Goal: Task Accomplishment & Management: Complete application form

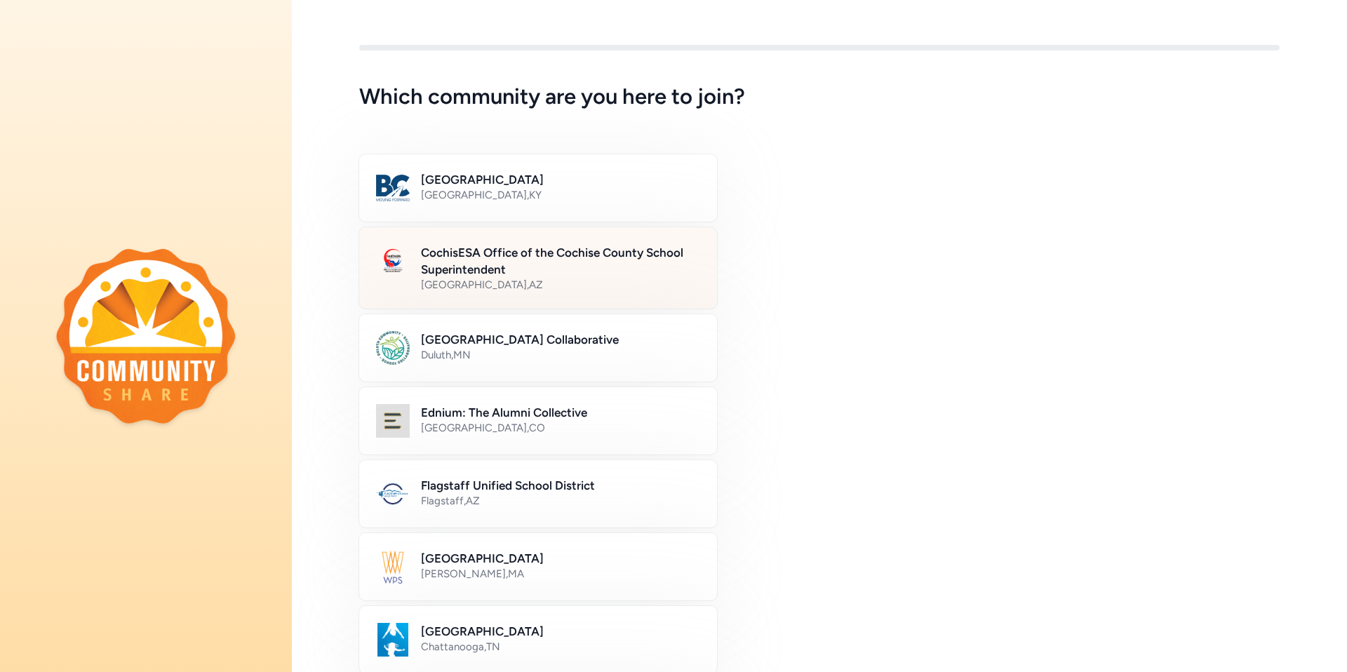
click at [477, 273] on h2 "CochisESA Office of the Cochise County School Superintendent" at bounding box center [560, 261] width 279 height 34
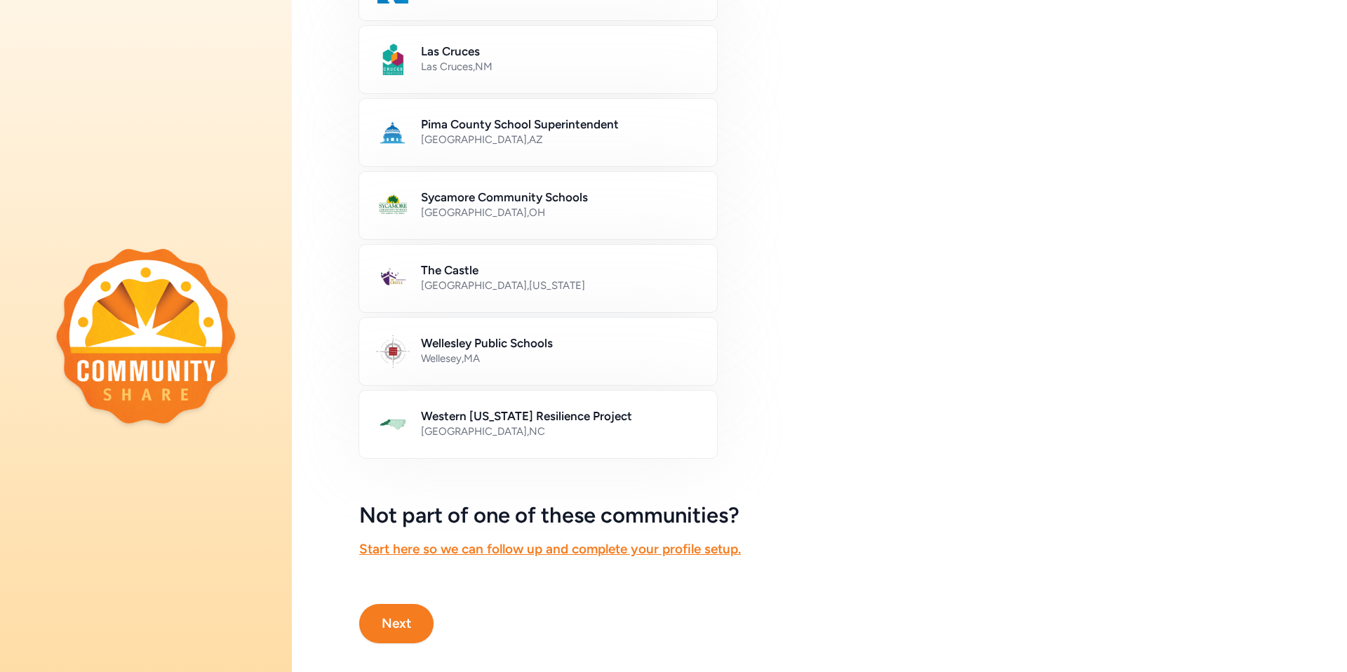
scroll to position [656, 0]
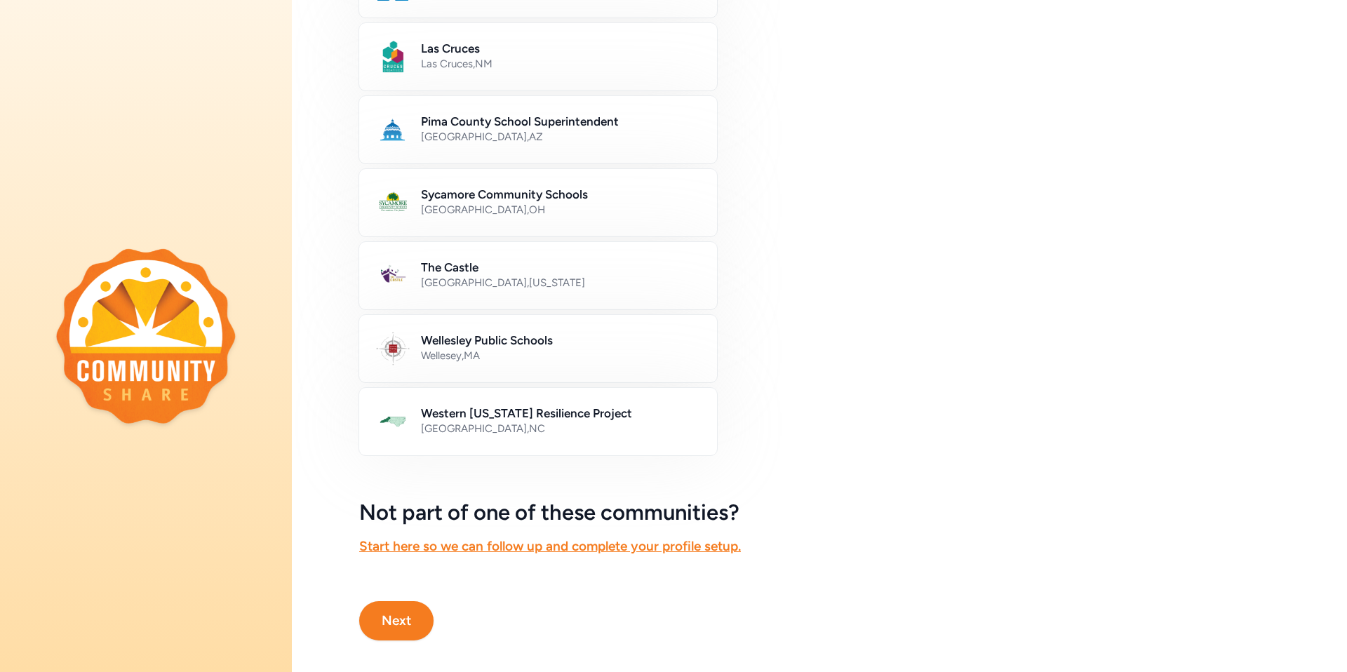
click at [399, 617] on button "Next" at bounding box center [396, 620] width 74 height 39
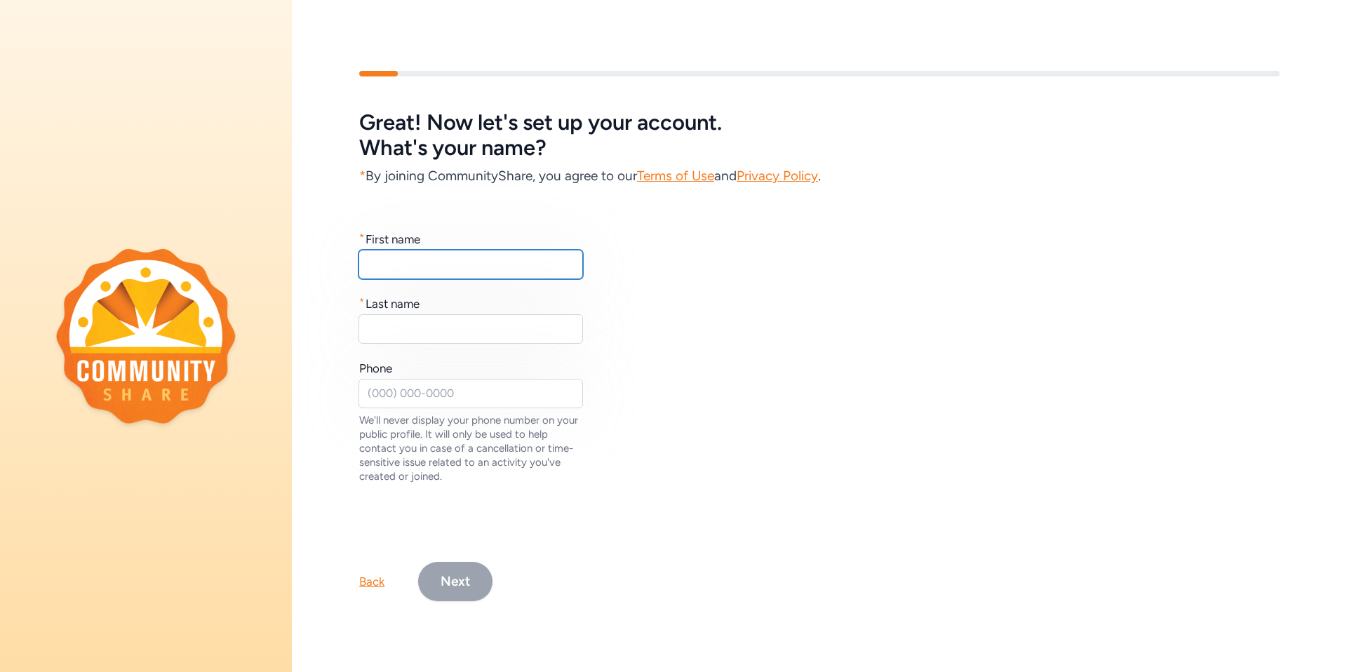
click at [469, 267] on input "text" at bounding box center [470, 264] width 224 height 29
type input "[PERSON_NAME]"
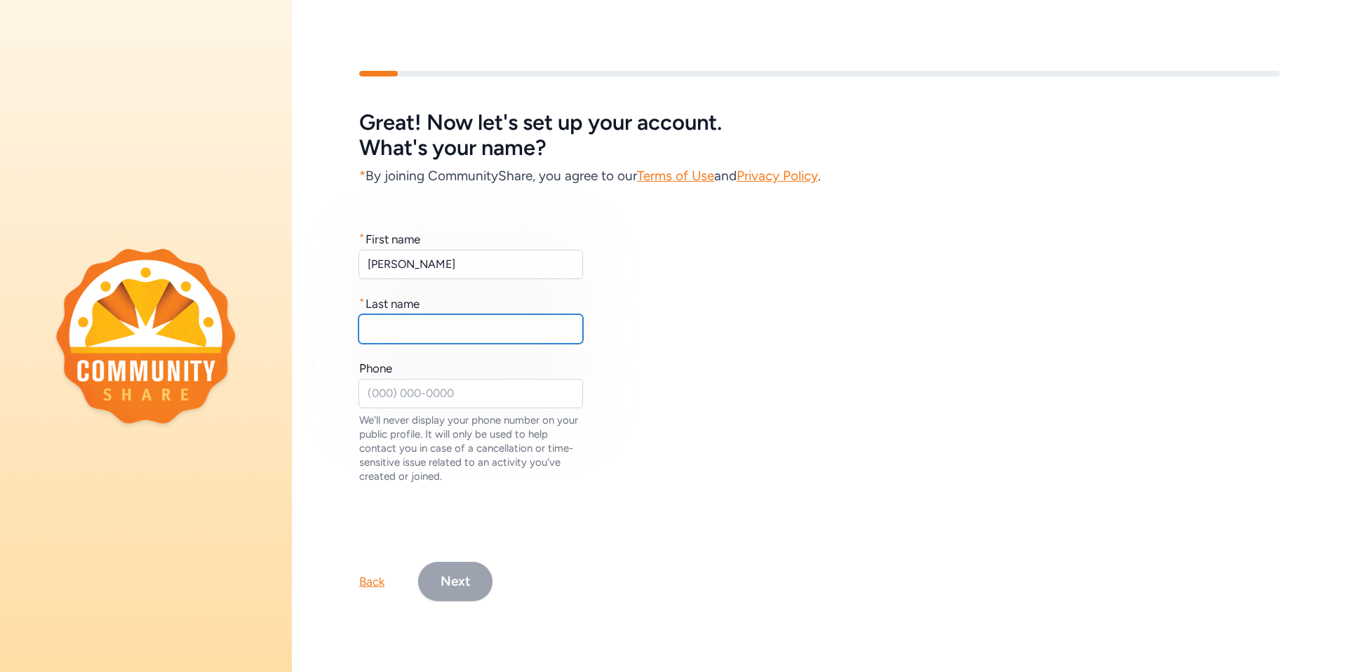
click at [402, 318] on input "text" at bounding box center [470, 328] width 224 height 29
type input "Ash"
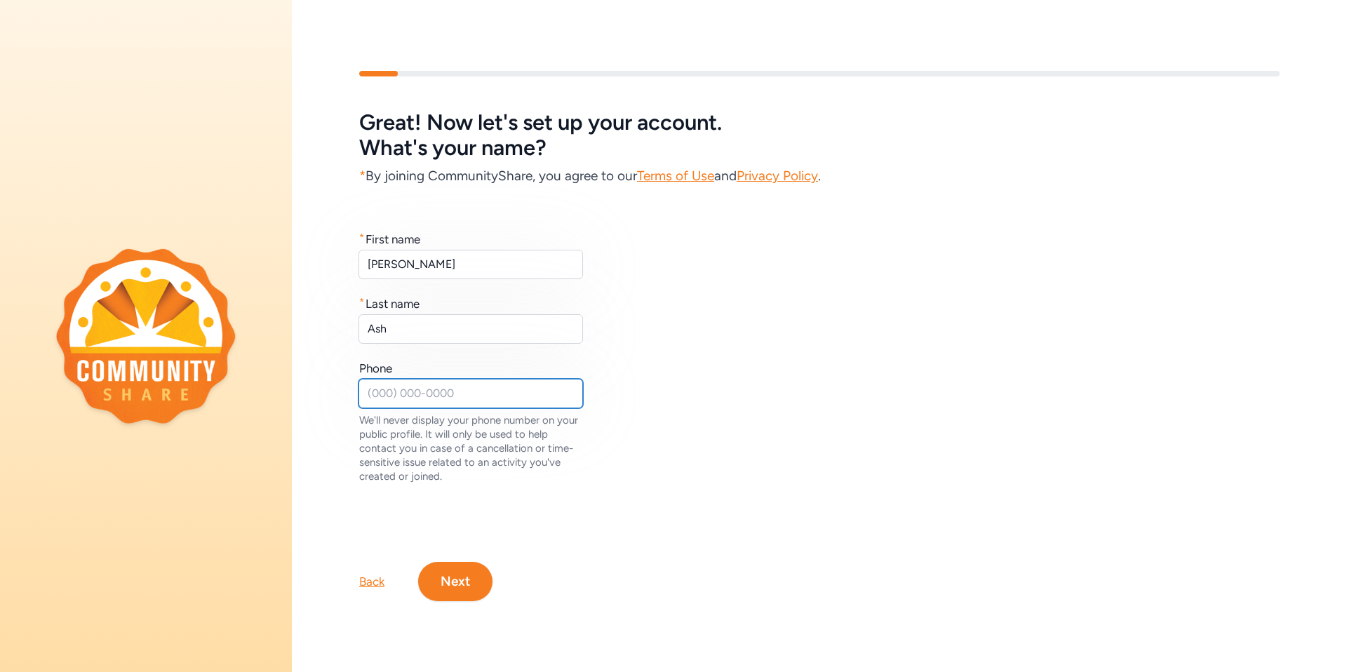
click at [422, 379] on input "text" at bounding box center [470, 393] width 224 height 29
type input "[PHONE_NUMBER]"
click at [452, 584] on button "Next" at bounding box center [455, 581] width 74 height 39
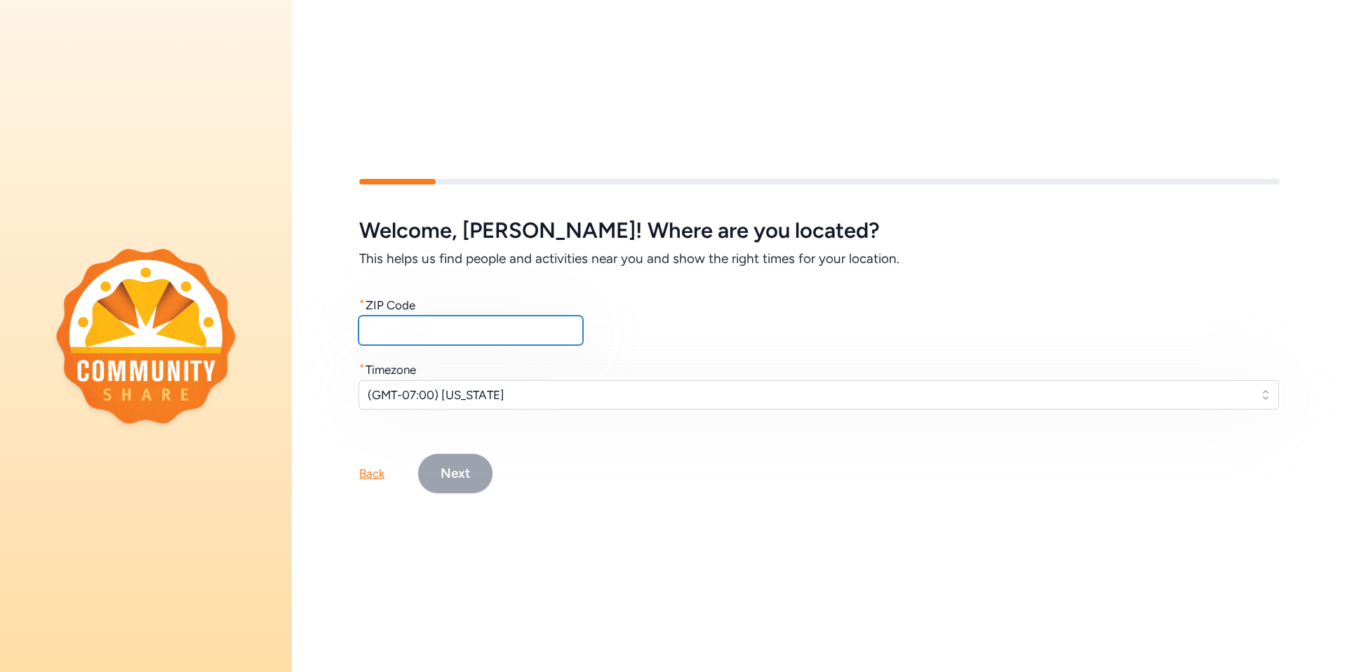
click at [413, 321] on input "text" at bounding box center [470, 330] width 224 height 29
type input "85635"
click at [463, 476] on button "Next" at bounding box center [455, 473] width 74 height 39
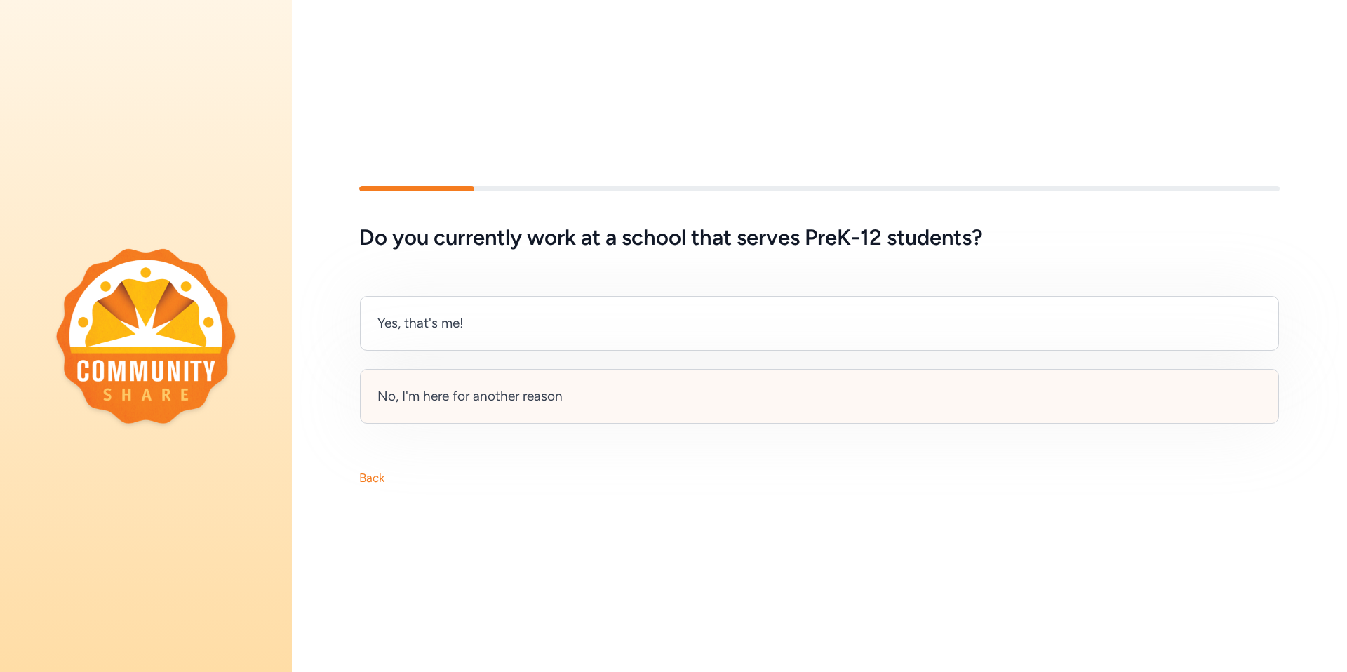
click at [466, 394] on div "No, I'm here for another reason" at bounding box center [469, 396] width 185 height 20
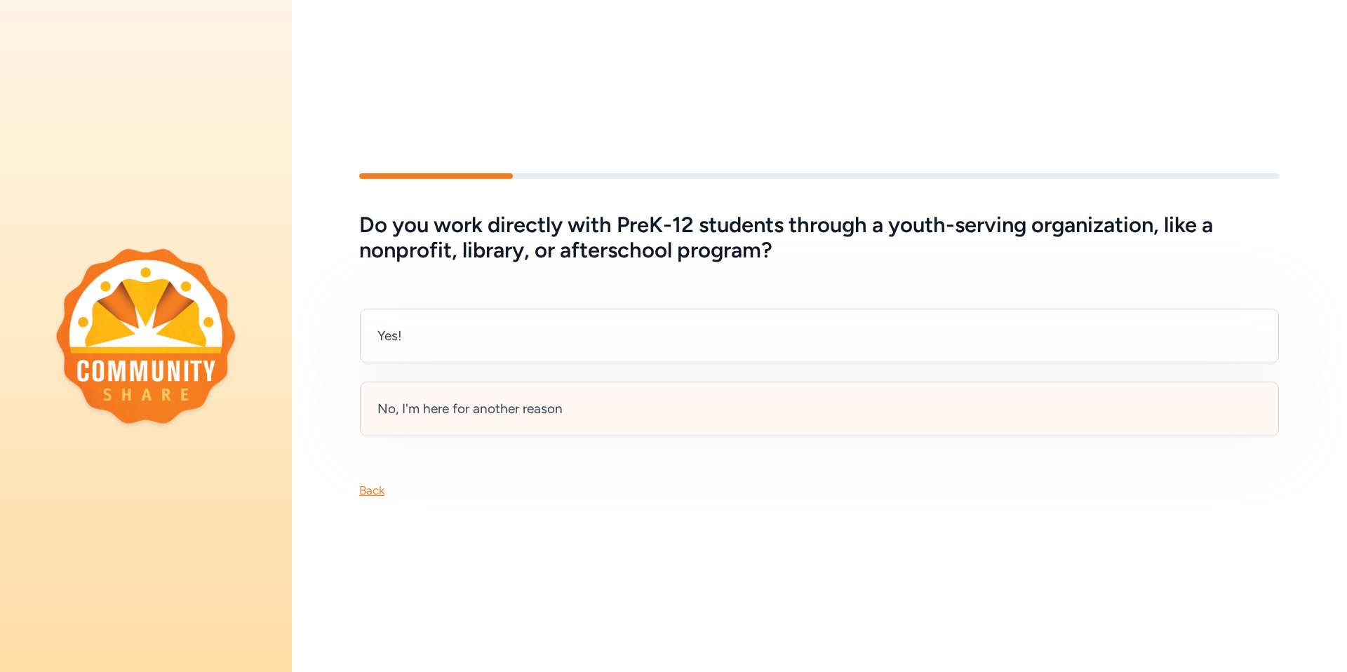
click at [504, 417] on div "No, I'm here for another reason" at bounding box center [819, 409] width 919 height 55
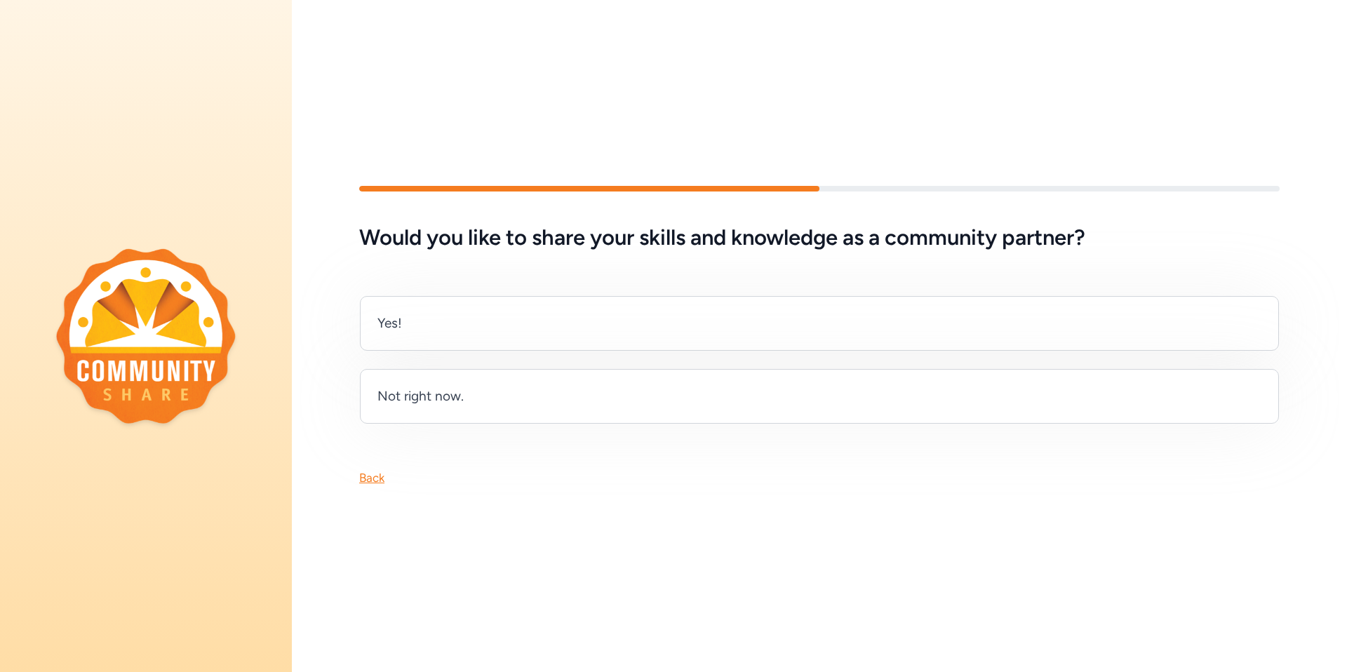
click at [375, 476] on div "Back" at bounding box center [371, 477] width 25 height 17
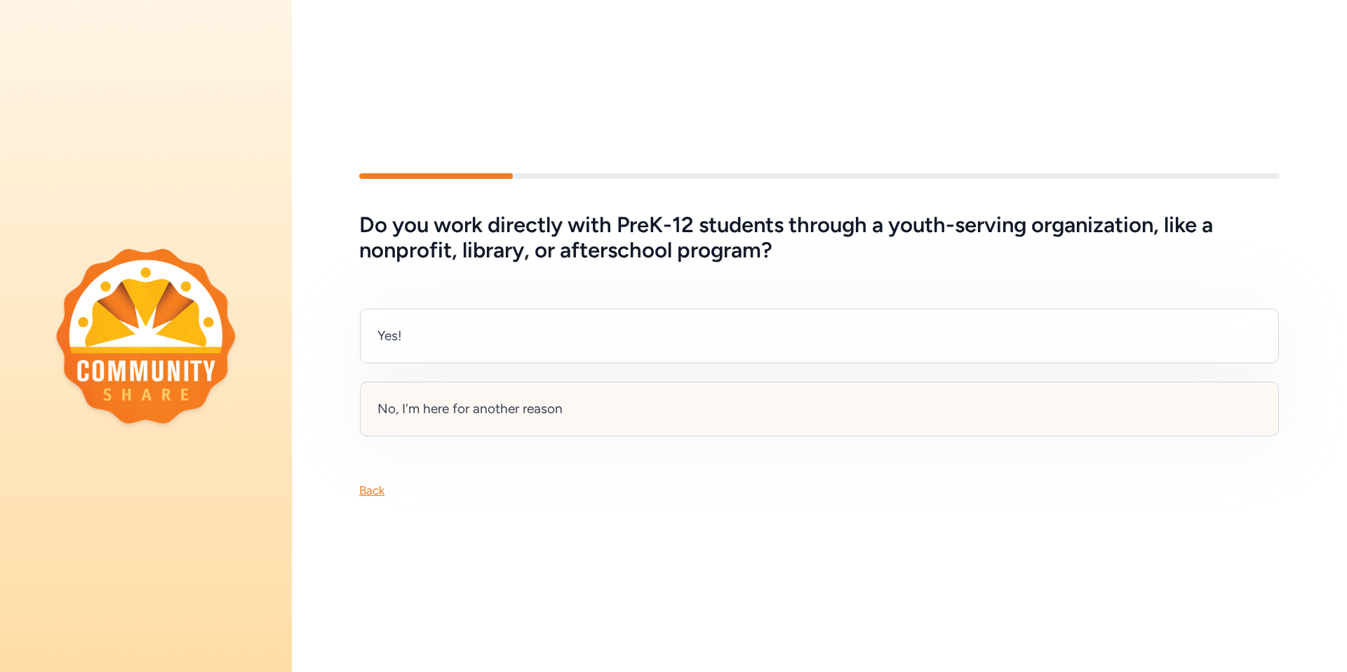
click at [449, 406] on div "No, I'm here for another reason" at bounding box center [469, 409] width 185 height 20
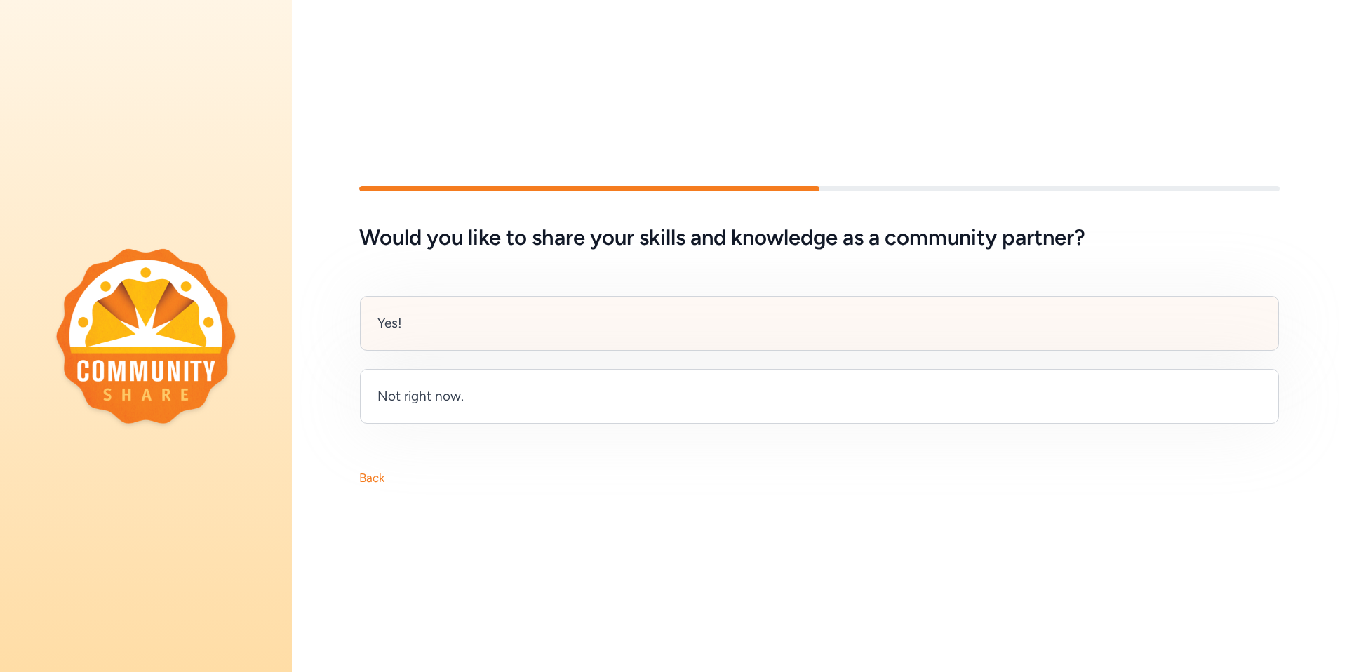
click at [410, 325] on div "Yes!" at bounding box center [819, 323] width 919 height 55
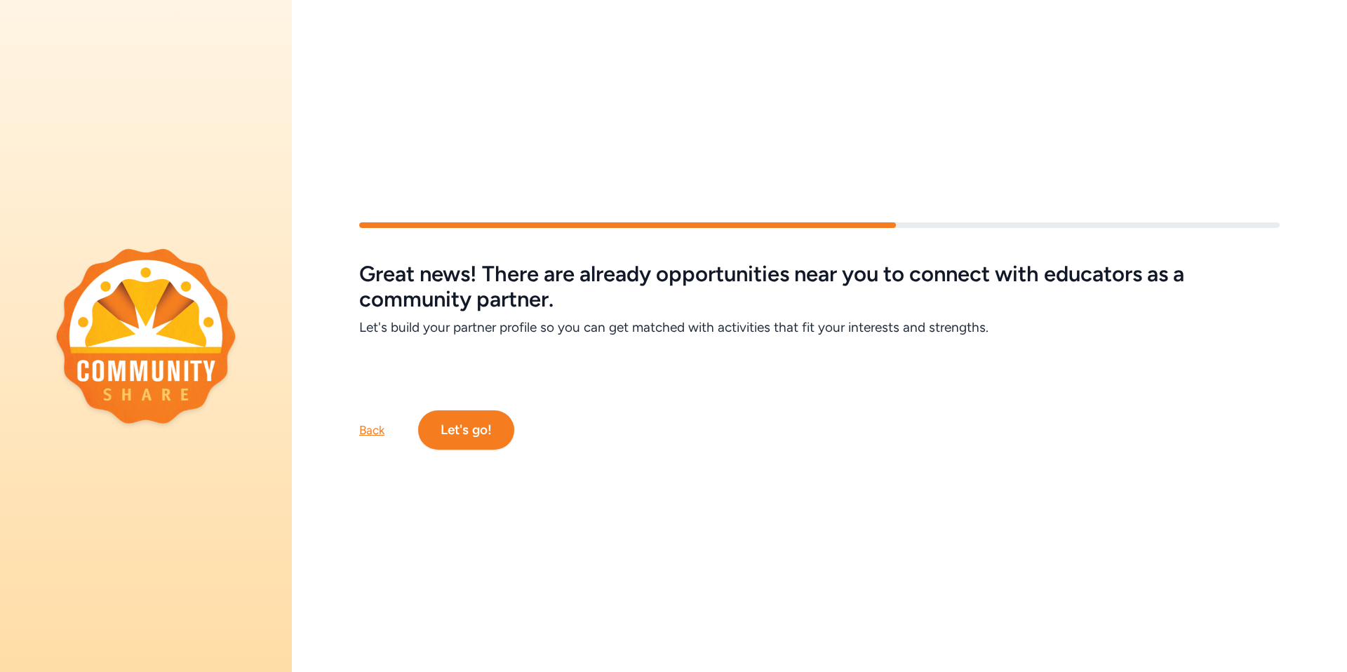
click at [469, 424] on button "Let's go!" at bounding box center [466, 429] width 96 height 39
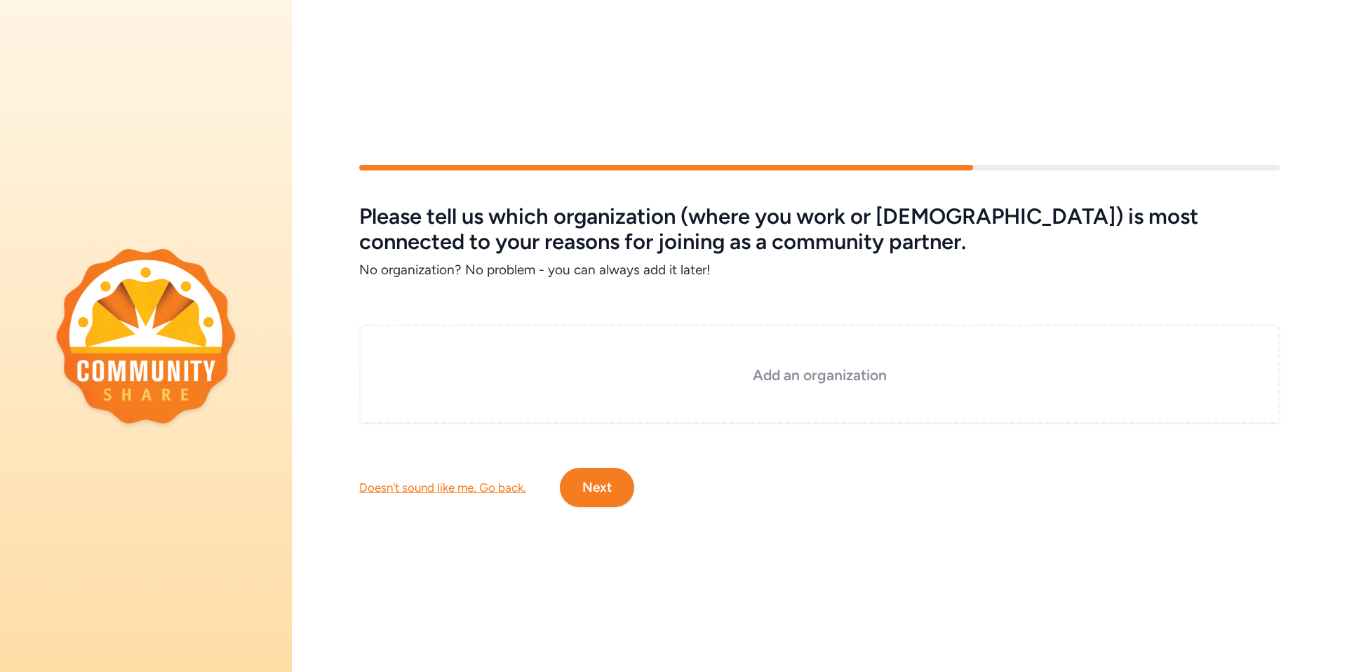
click at [762, 377] on h3 "Add an organization" at bounding box center [819, 375] width 850 height 20
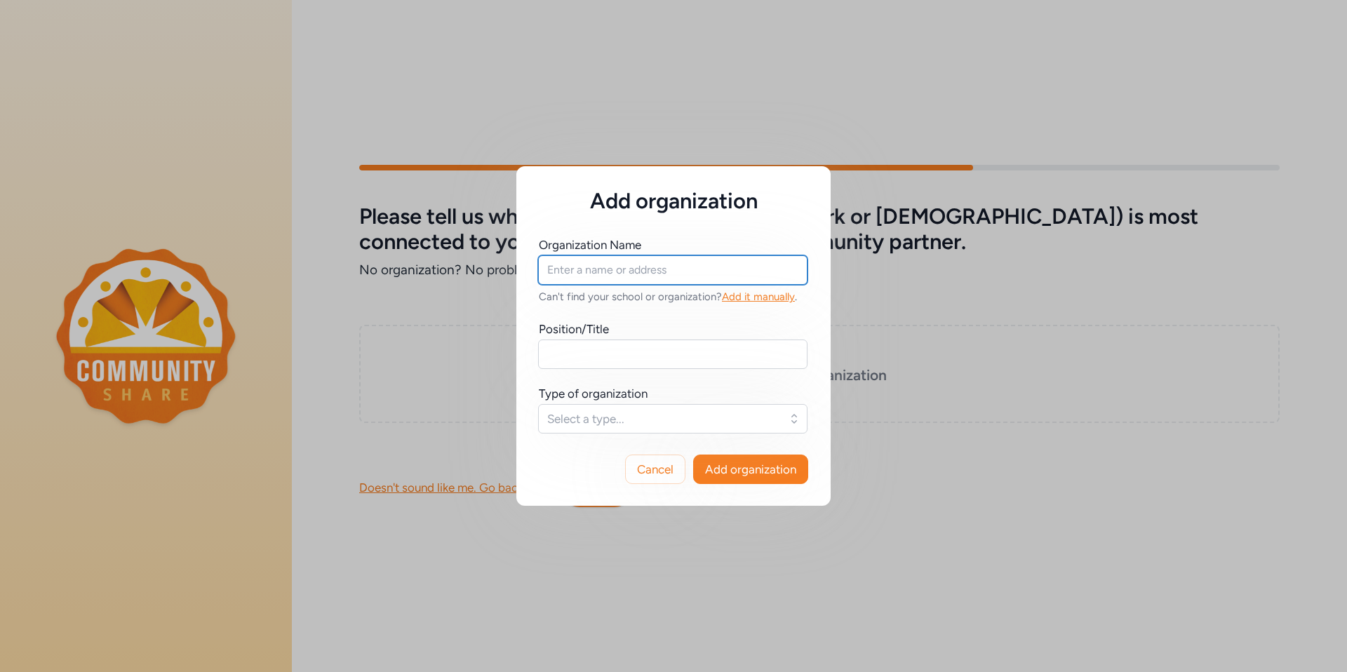
click at [562, 274] on input "text" at bounding box center [672, 269] width 269 height 29
type input "[GEOGRAPHIC_DATA] Area Branch NAACP"
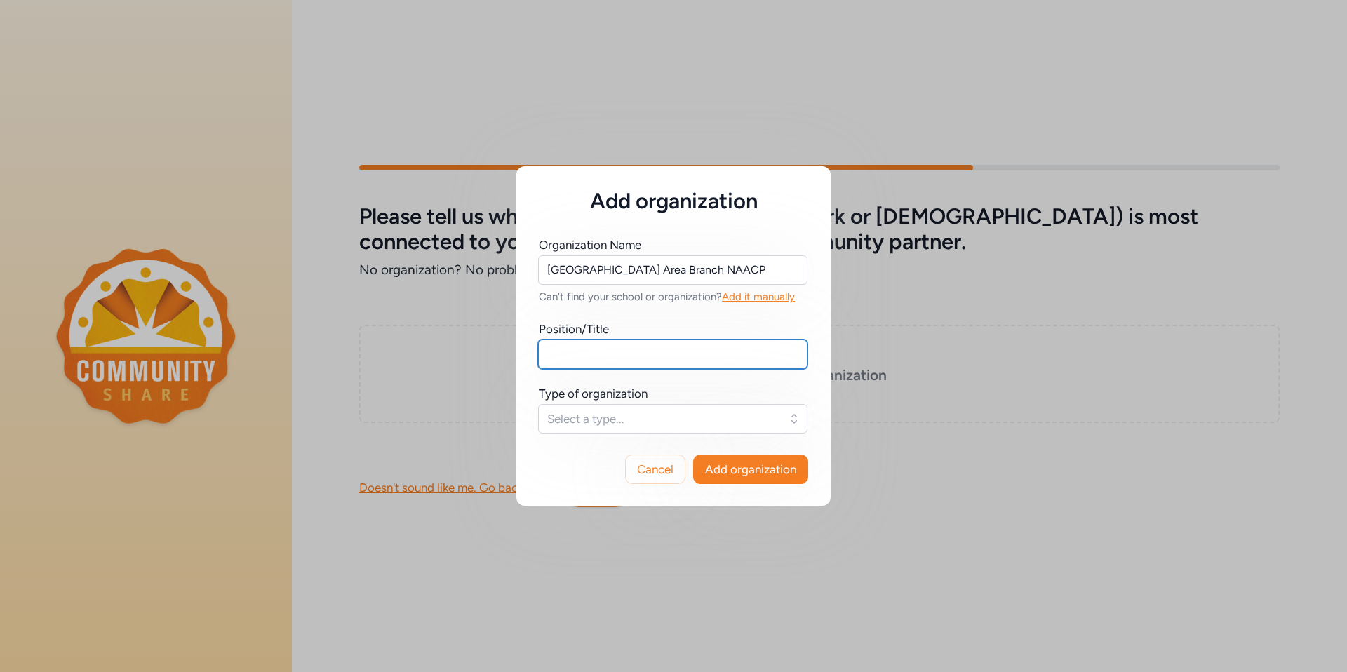
click at [588, 360] on input "text" at bounding box center [672, 353] width 269 height 29
type input "1st Vice President"
click at [573, 411] on span "Select a type..." at bounding box center [662, 418] width 231 height 17
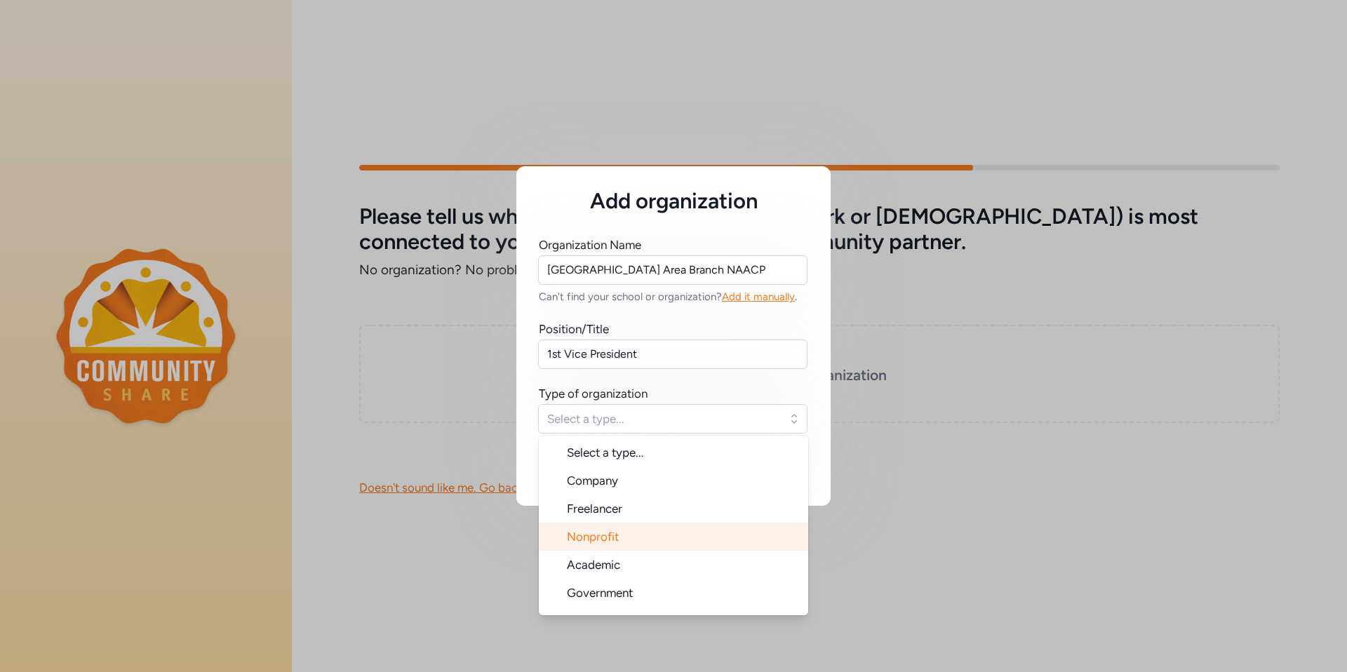
click at [568, 536] on span "Nonprofit" at bounding box center [593, 537] width 52 height 14
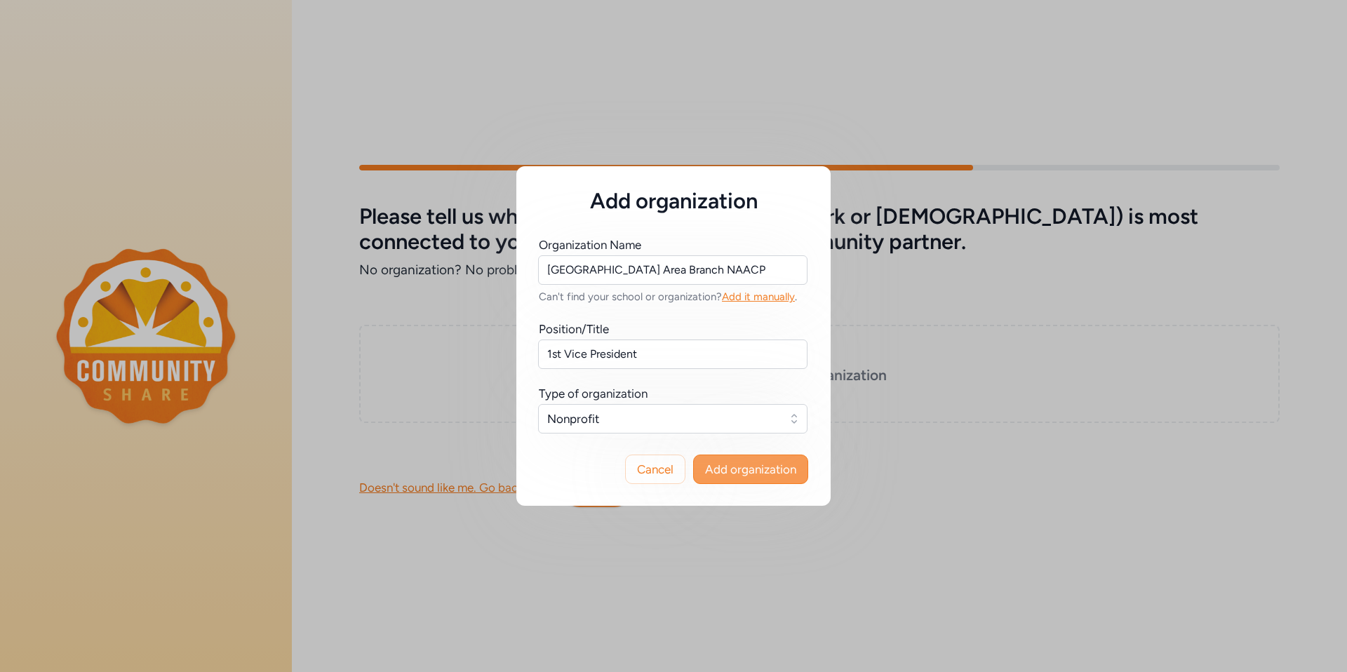
click at [740, 469] on span "Add organization" at bounding box center [750, 469] width 91 height 17
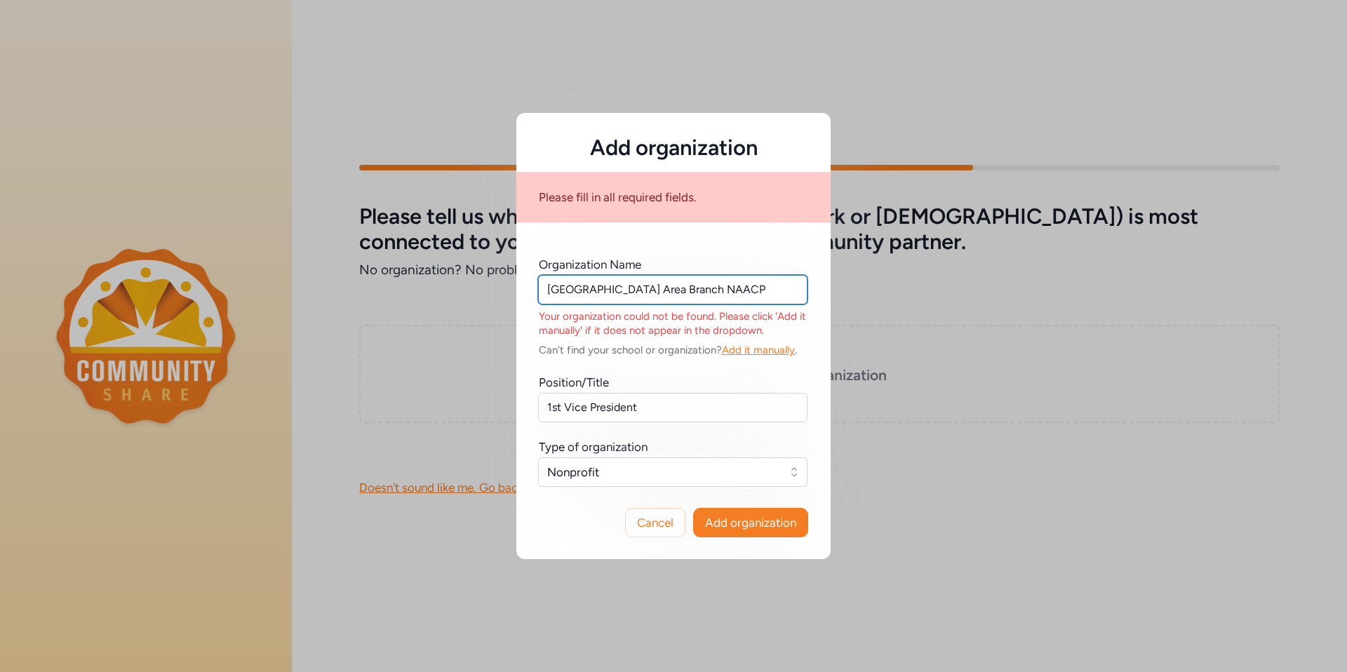
click at [576, 294] on input "[GEOGRAPHIC_DATA] Area Branch NAACP" at bounding box center [672, 289] width 269 height 29
click at [755, 352] on span "Add it manually" at bounding box center [758, 350] width 73 height 13
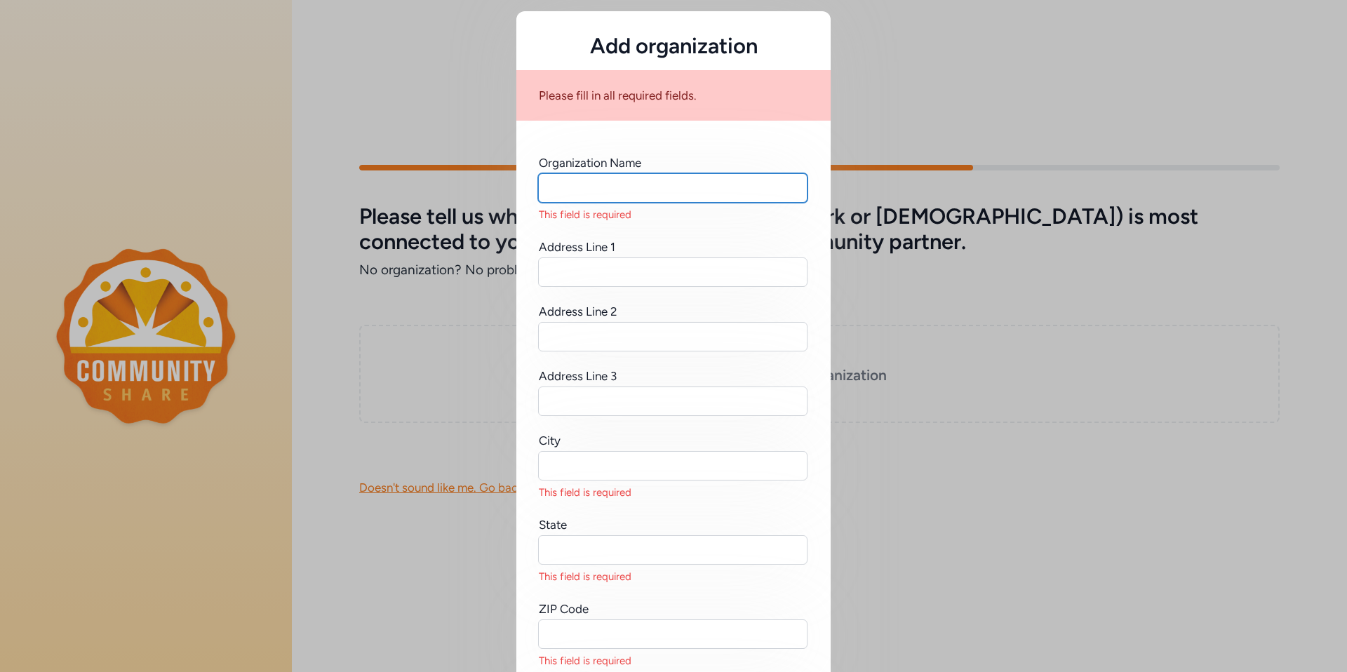
click at [590, 190] on input "text" at bounding box center [672, 187] width 269 height 29
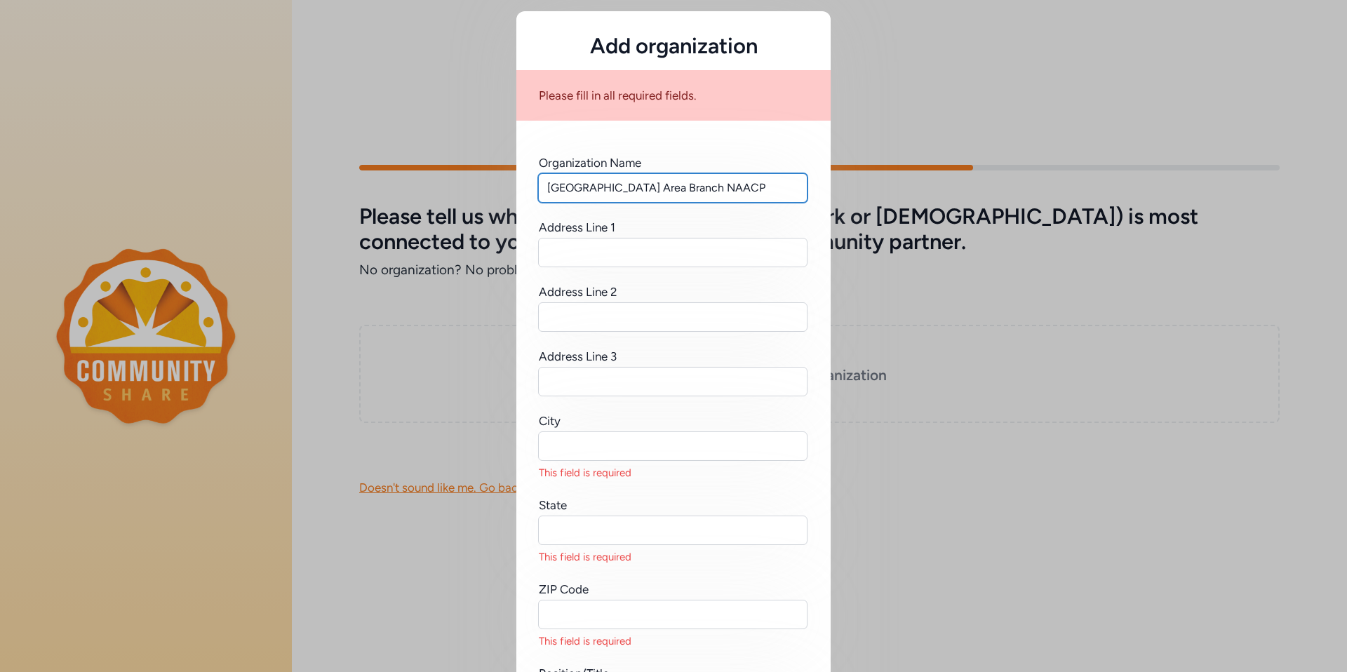
type input "[GEOGRAPHIC_DATA] Area Branch NAACP"
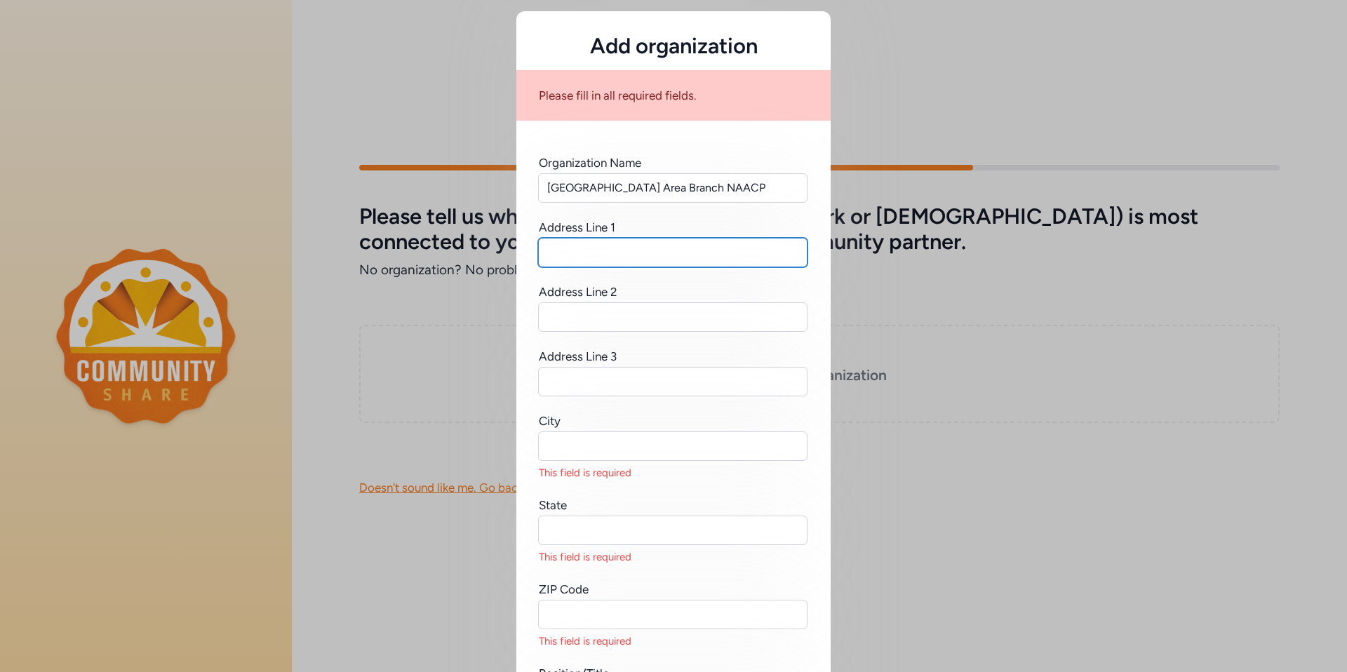
click at [565, 255] on input "text" at bounding box center [672, 252] width 269 height 29
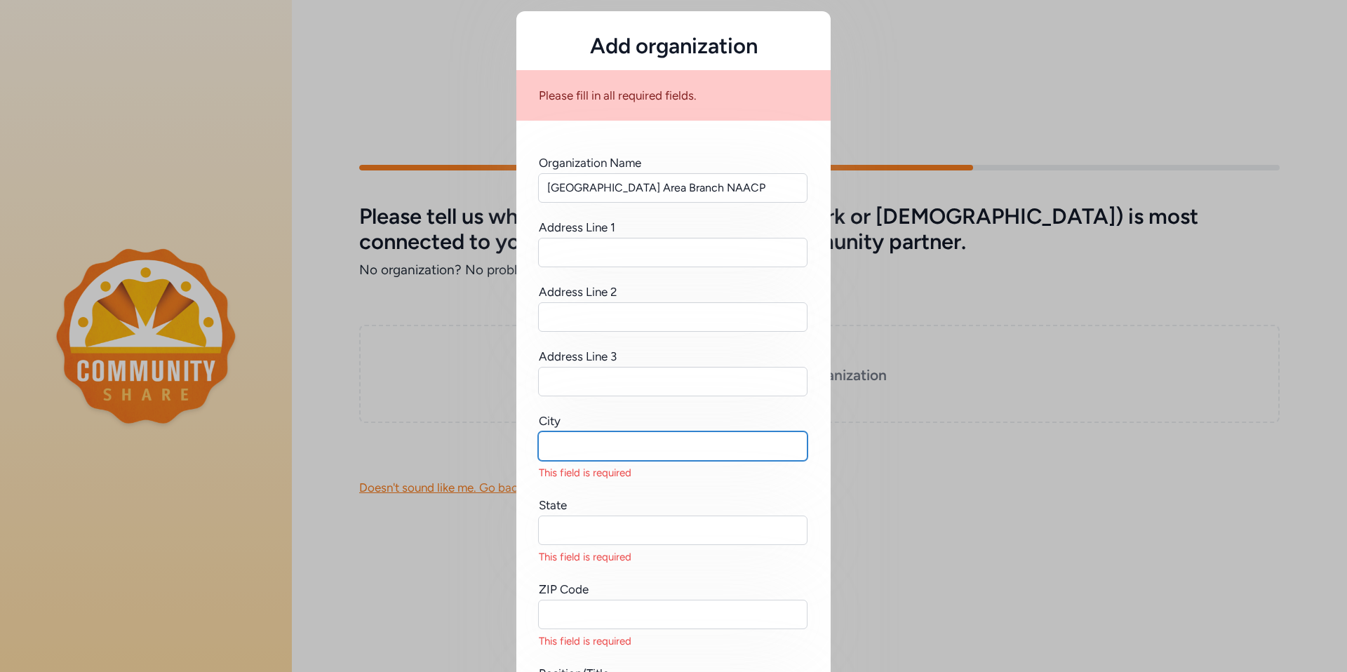
click at [572, 451] on input "text" at bounding box center [672, 445] width 269 height 29
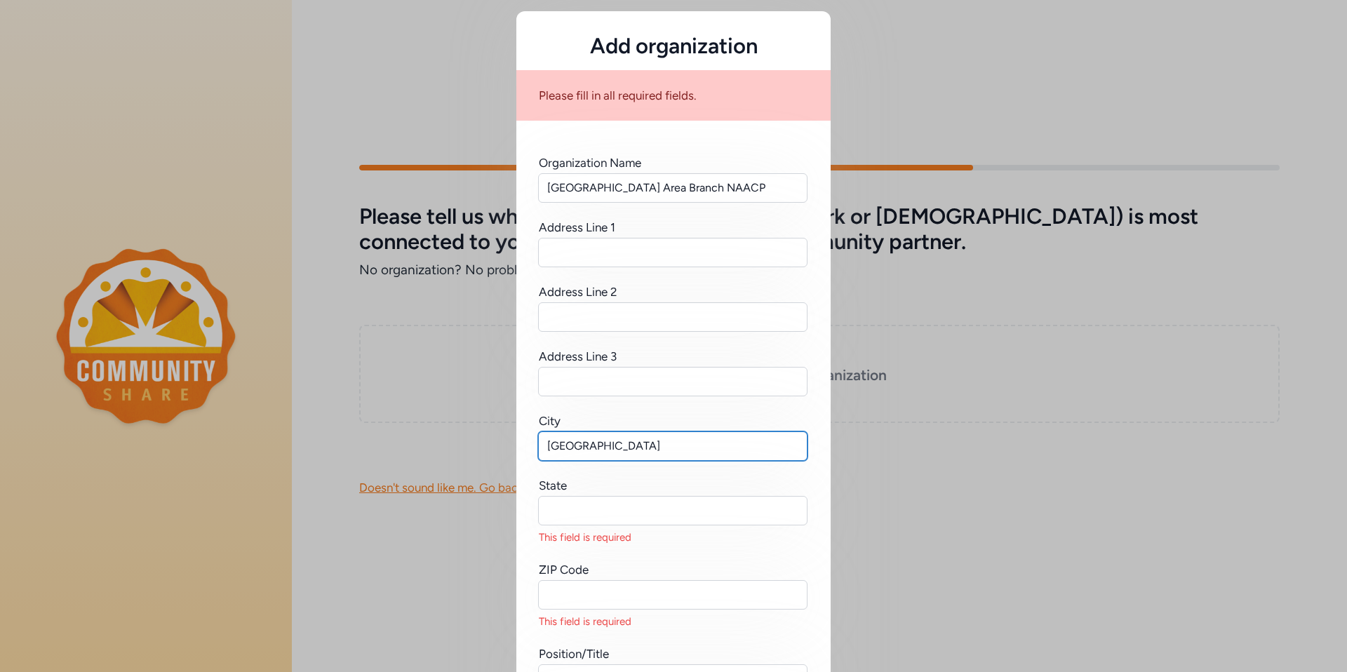
type input "[GEOGRAPHIC_DATA]"
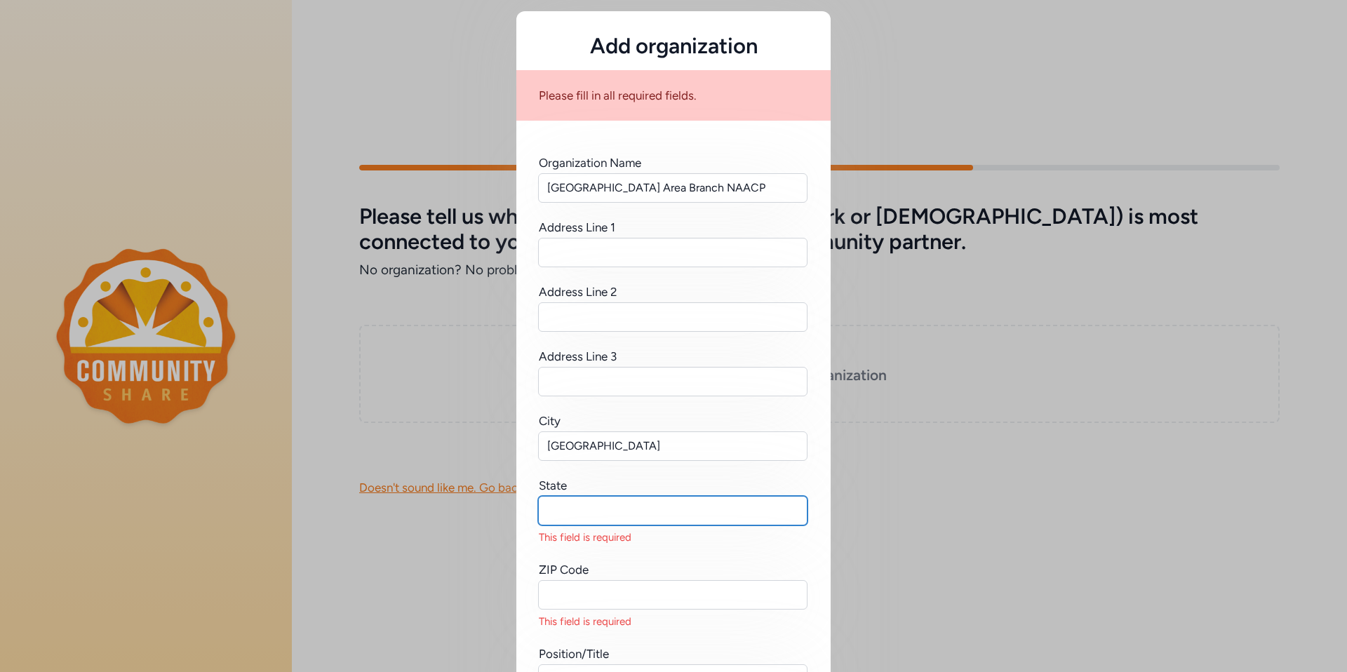
click at [550, 518] on input "text" at bounding box center [672, 510] width 269 height 29
type input "AZ"
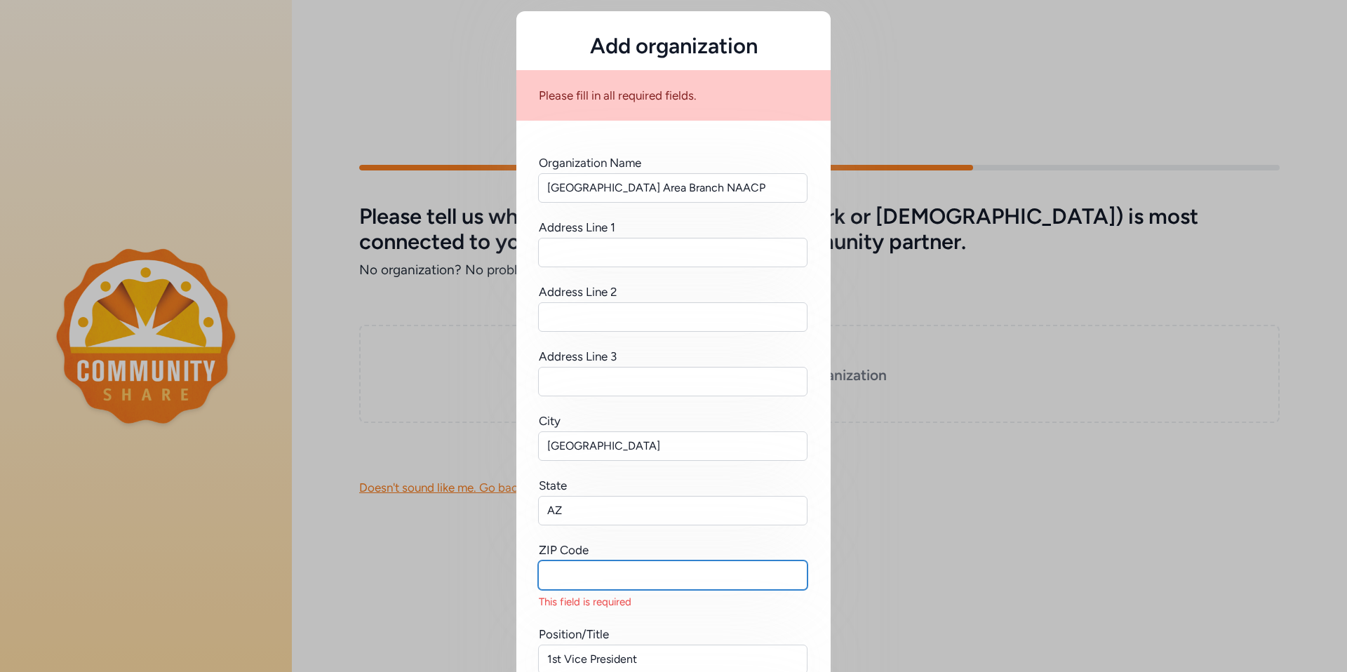
click at [549, 569] on input "text" at bounding box center [672, 574] width 269 height 29
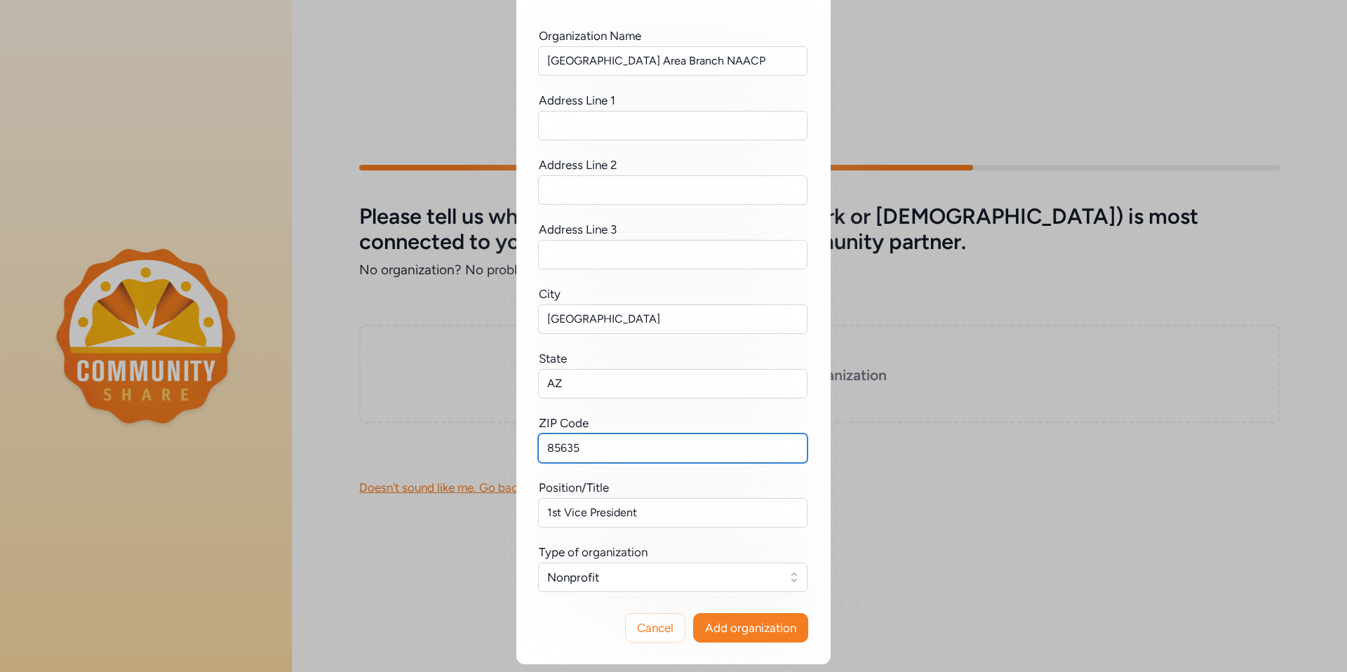
scroll to position [130, 0]
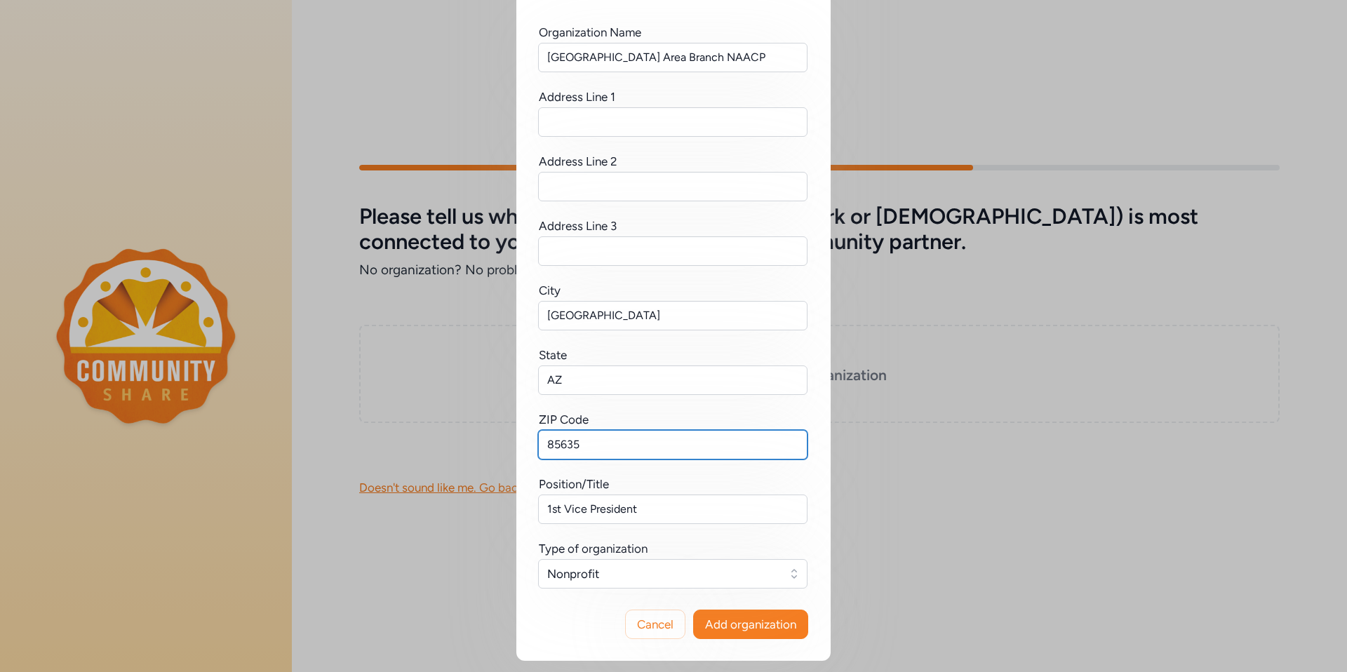
type input "85635"
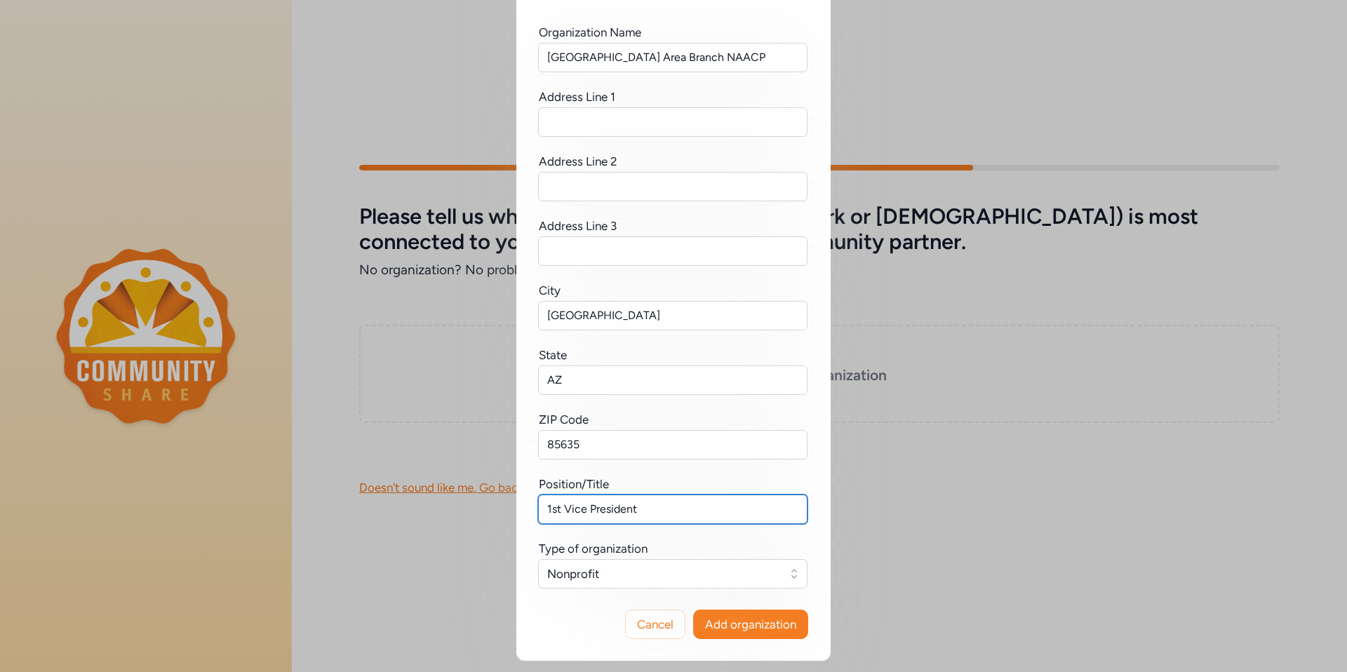
click at [761, 520] on input "1st Vice President" at bounding box center [672, 508] width 269 height 29
click at [729, 623] on span "Add organization" at bounding box center [750, 624] width 91 height 17
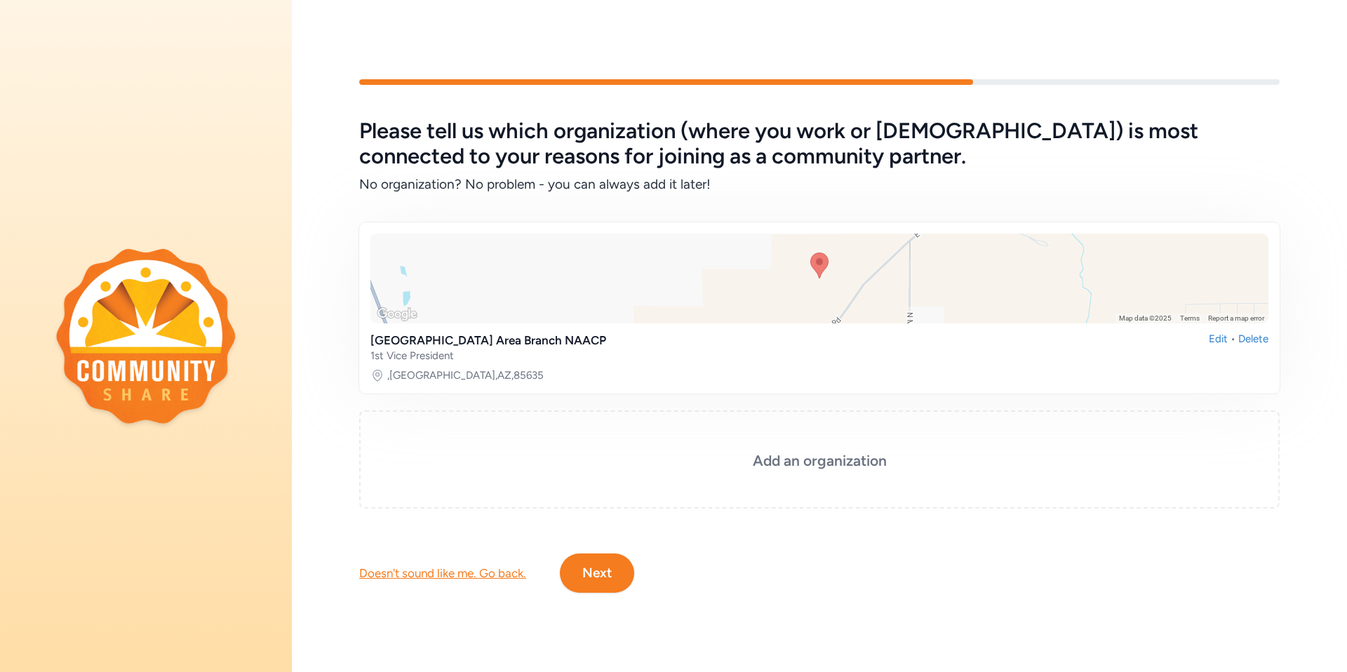
click at [598, 568] on button "Next" at bounding box center [597, 572] width 74 height 39
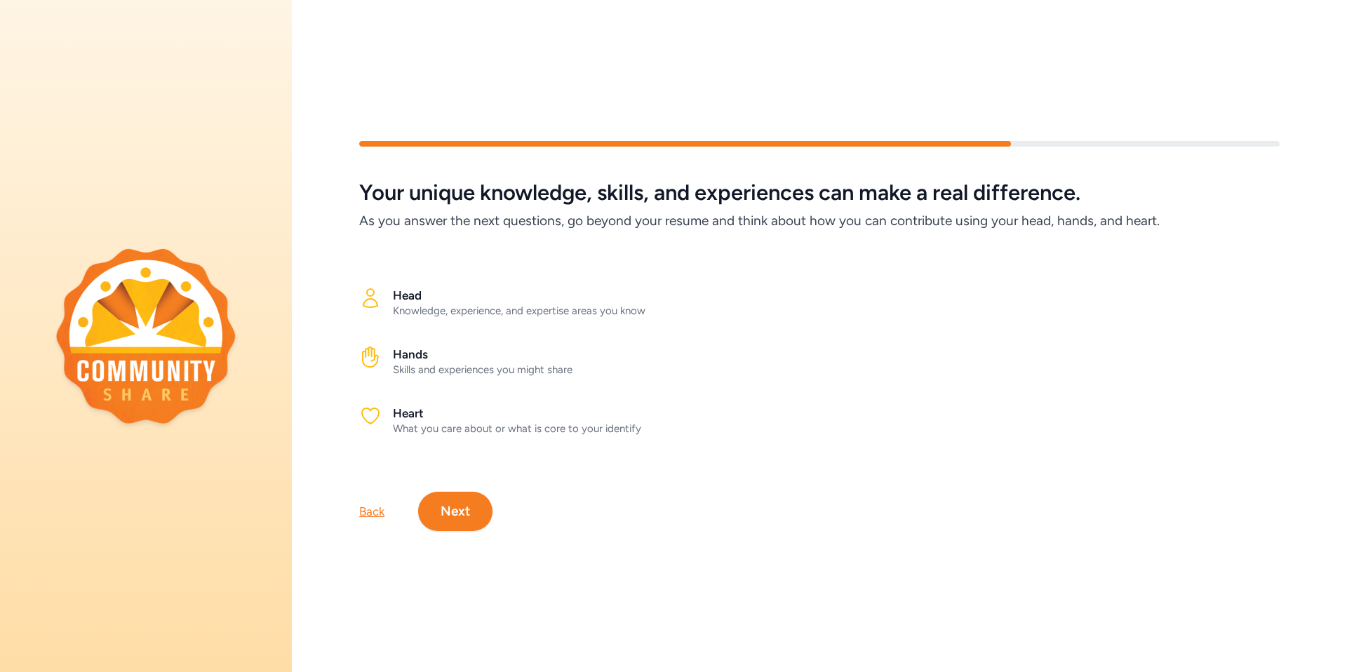
click at [448, 502] on button "Next" at bounding box center [455, 511] width 74 height 39
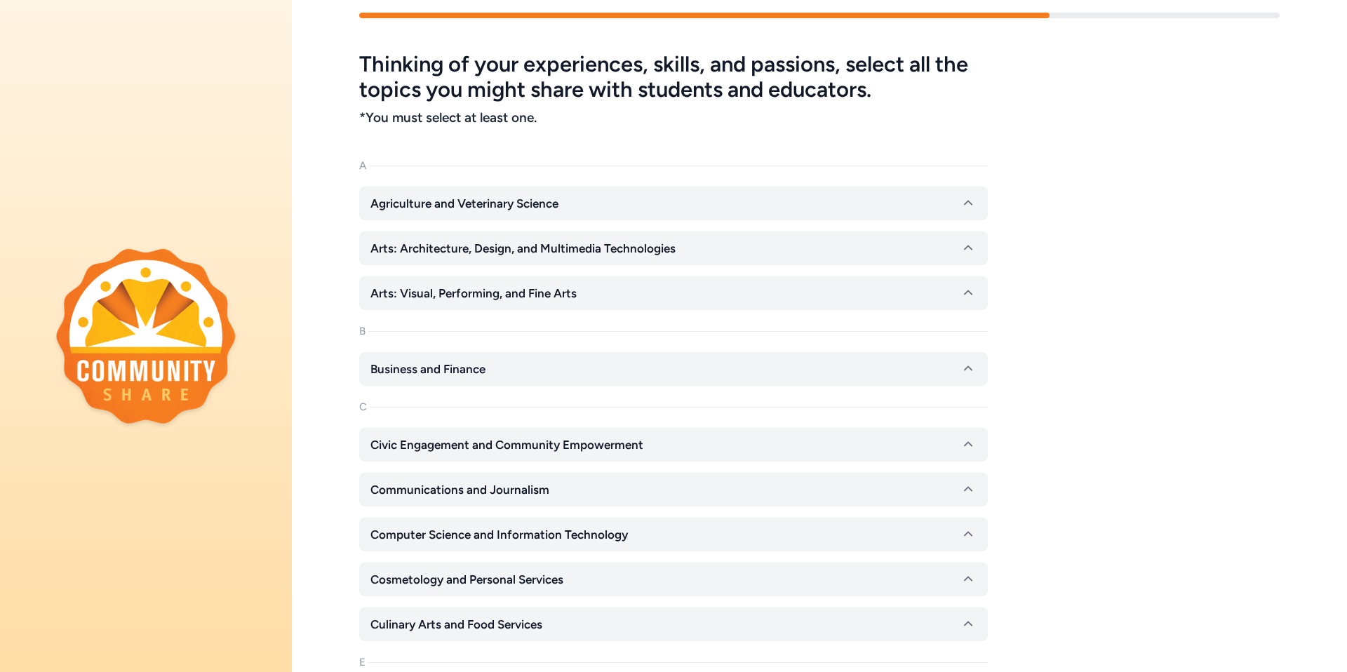
scroll to position [114, 0]
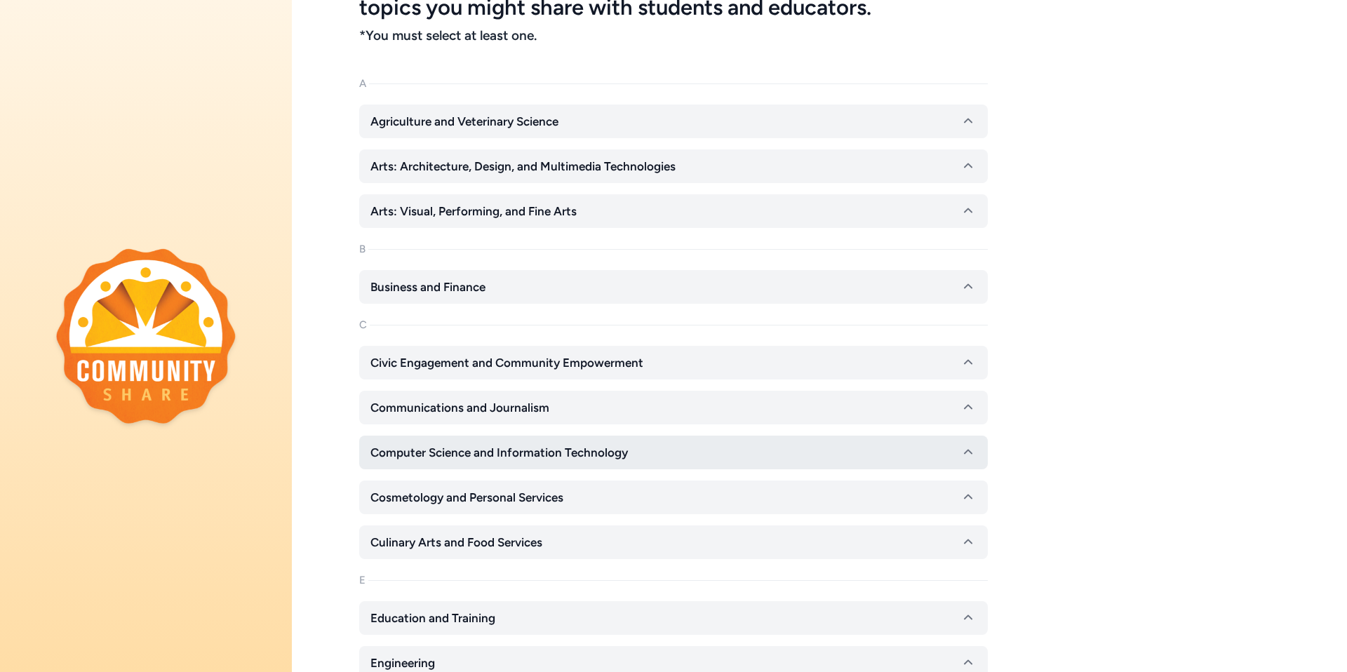
click at [971, 452] on icon "button" at bounding box center [968, 452] width 17 height 17
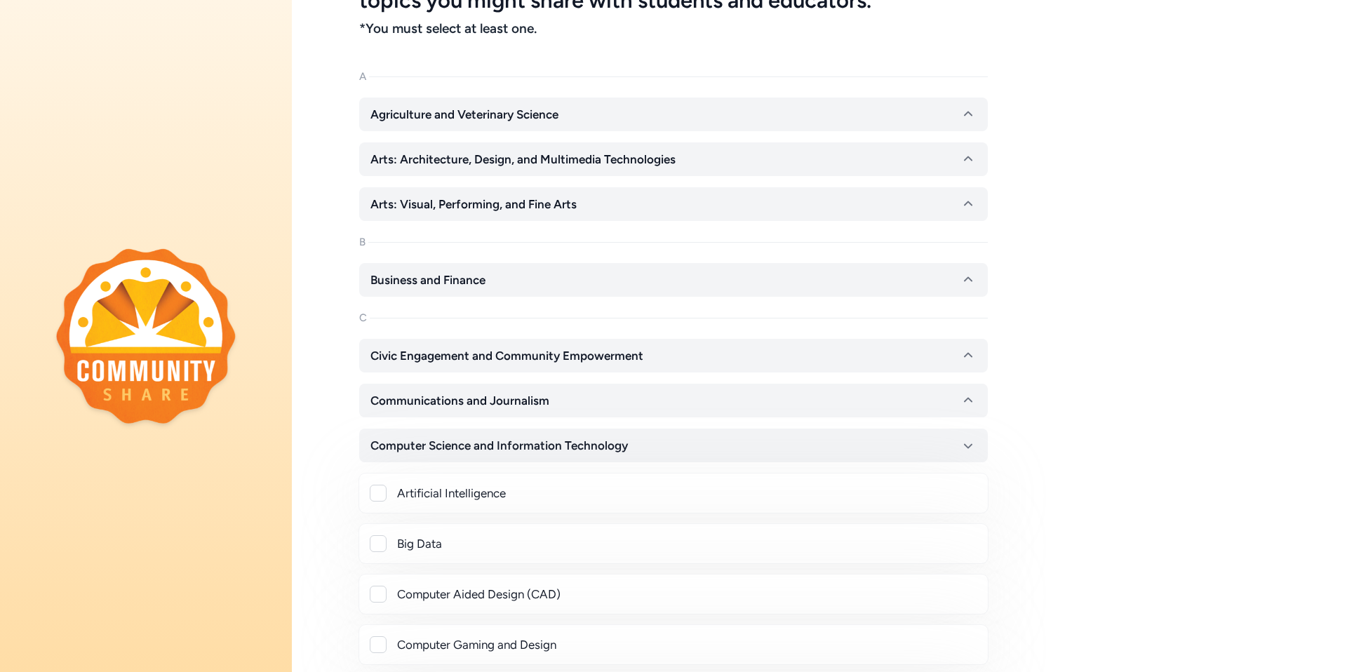
scroll to position [122, 0]
click at [373, 497] on div at bounding box center [378, 492] width 17 height 17
checkbox input "true"
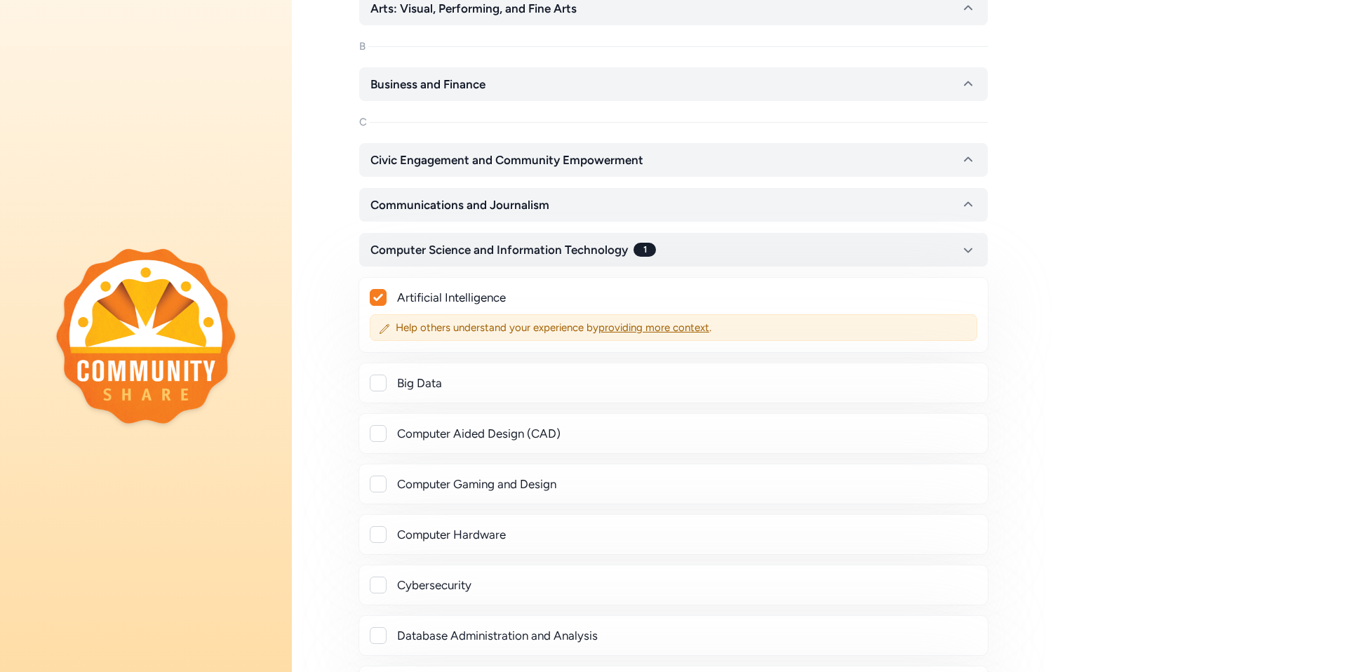
scroll to position [320, 0]
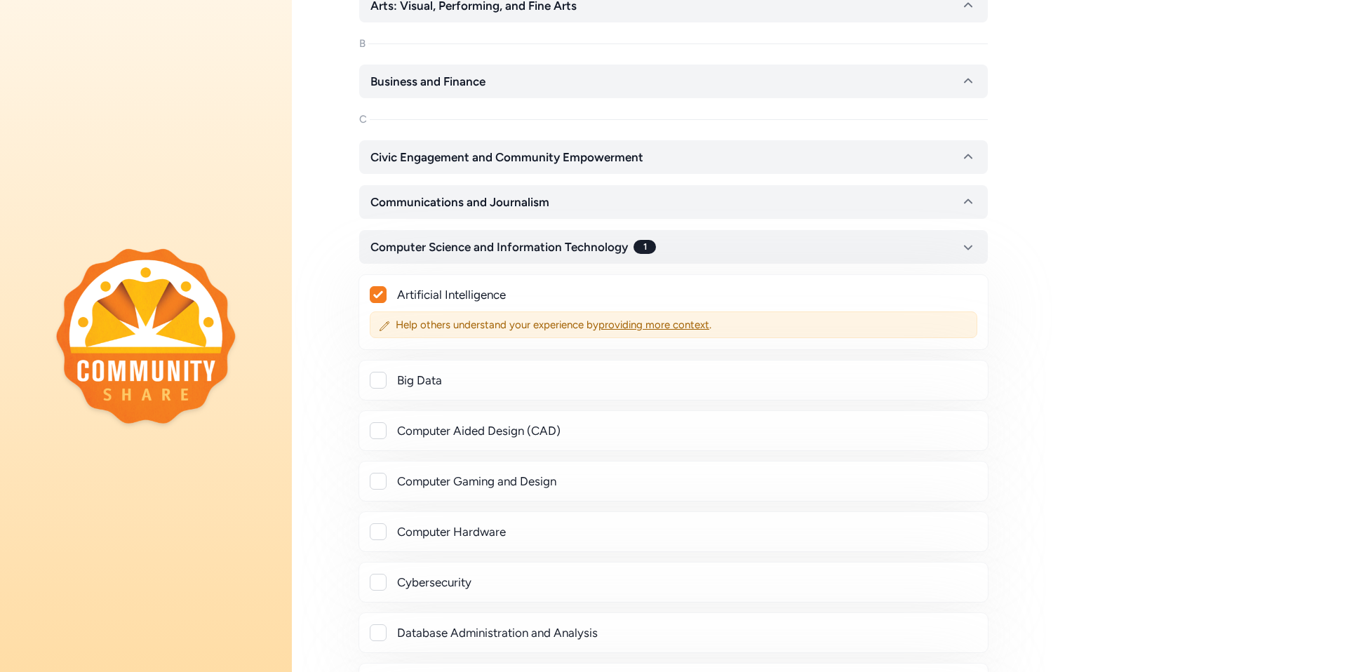
click at [386, 583] on div "Cybersecurity" at bounding box center [673, 582] width 606 height 17
click at [383, 583] on div at bounding box center [378, 582] width 17 height 17
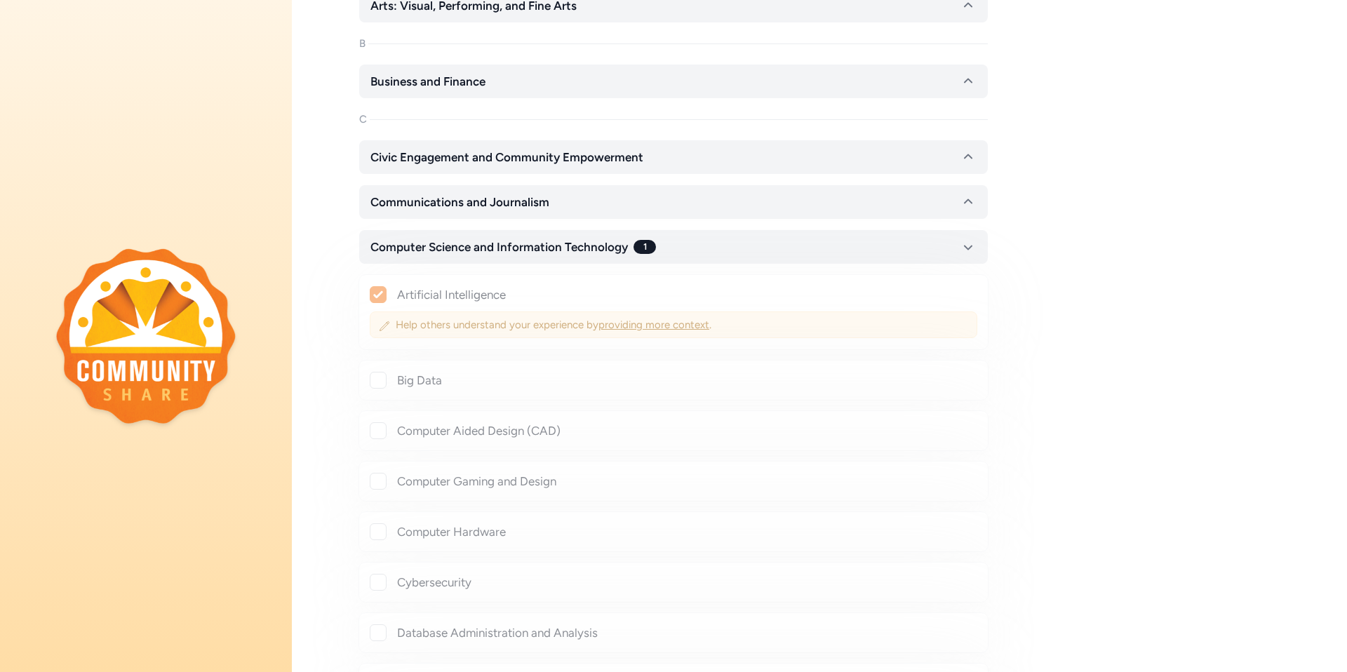
checkbox input "true"
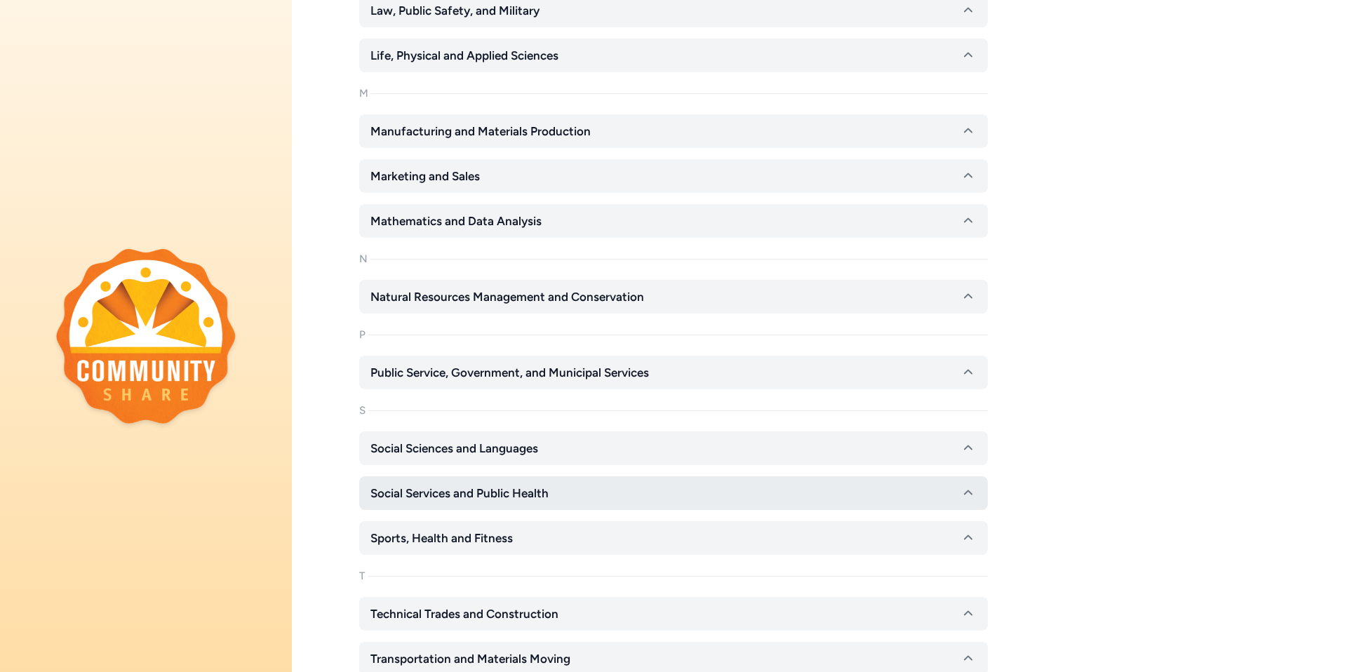
scroll to position [1895, 0]
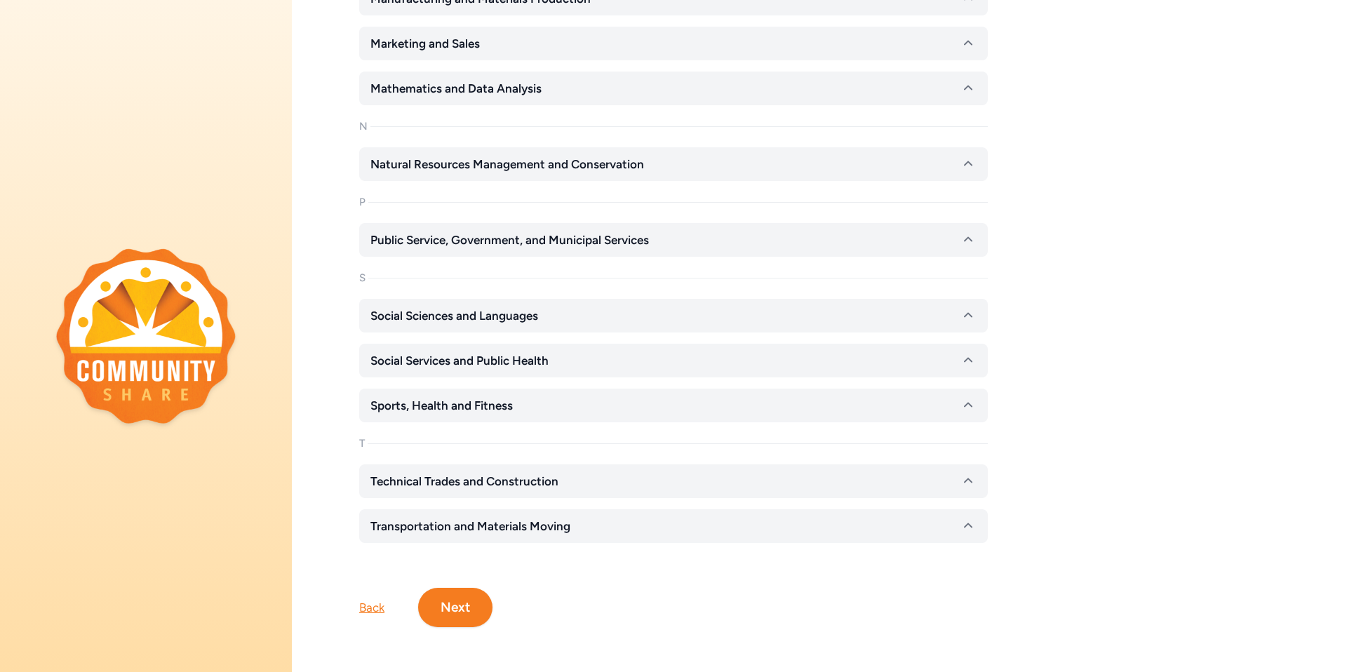
click at [455, 594] on button "Next" at bounding box center [455, 607] width 74 height 39
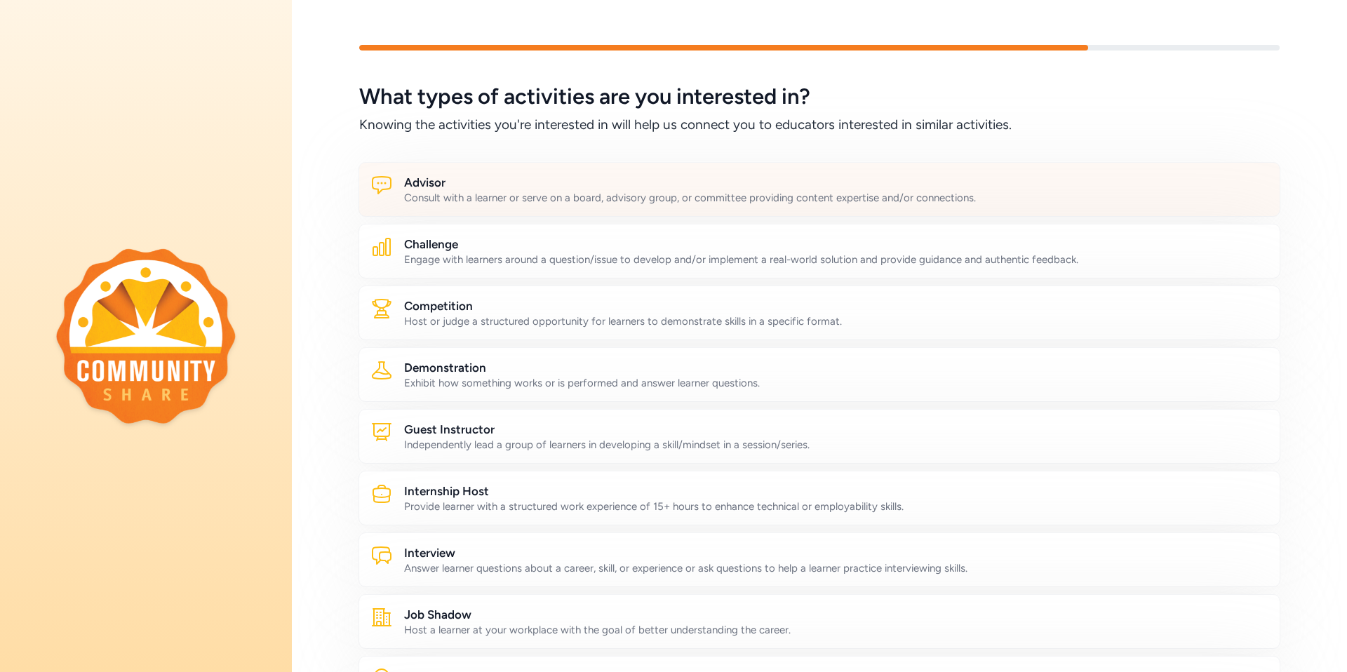
click at [479, 201] on div "Consult with a learner or serve on a board, advisory group, or committee provid…" at bounding box center [836, 198] width 864 height 14
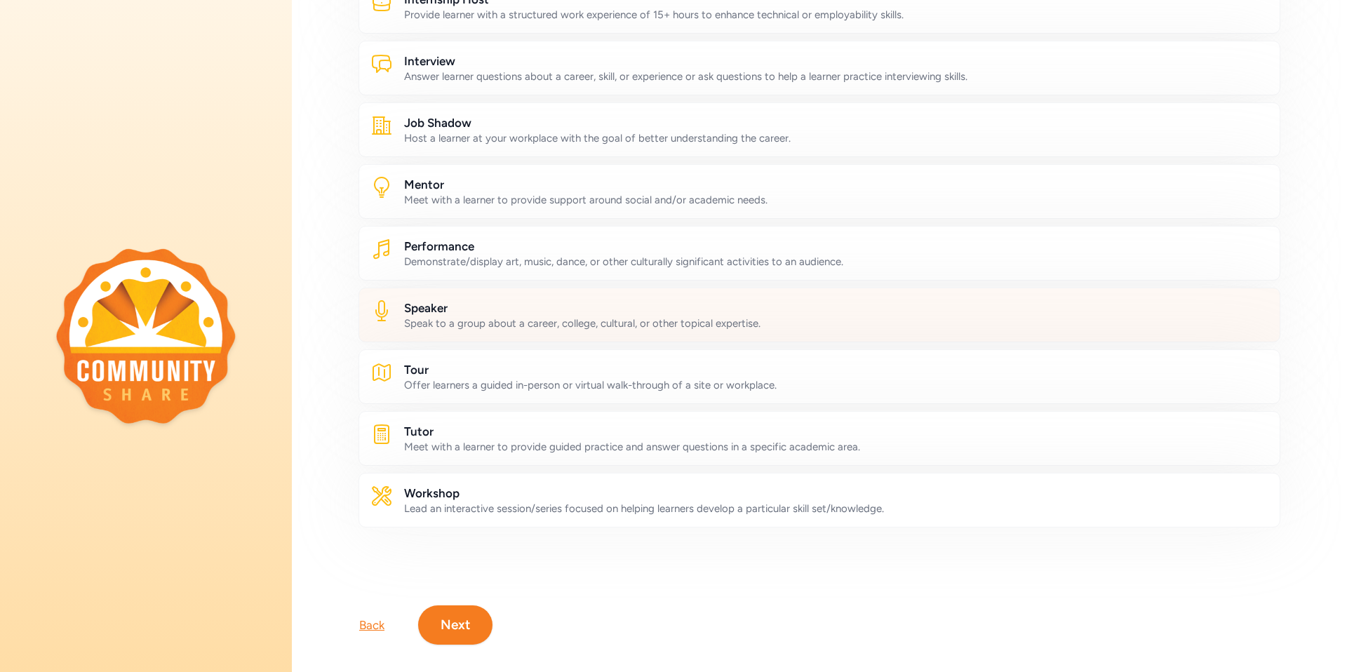
scroll to position [520, 0]
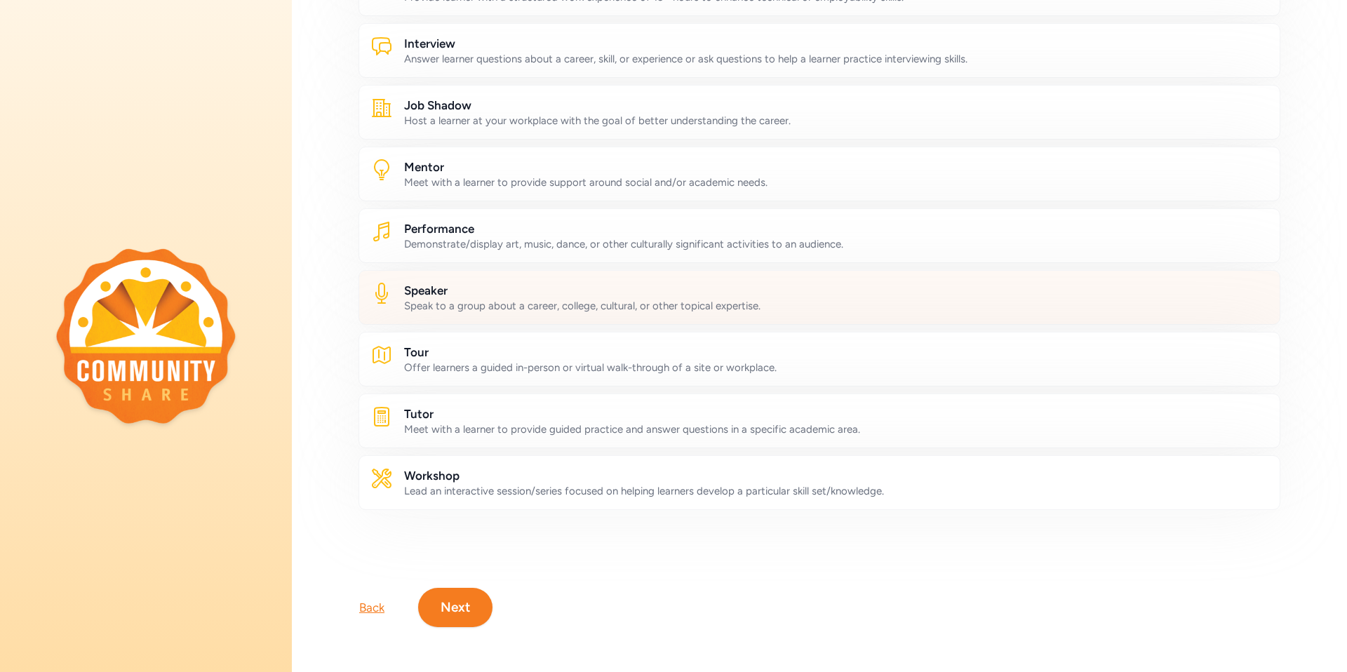
click at [523, 299] on div "Speak to a group about a career, college, cultural, or other topical expertise." at bounding box center [836, 306] width 864 height 14
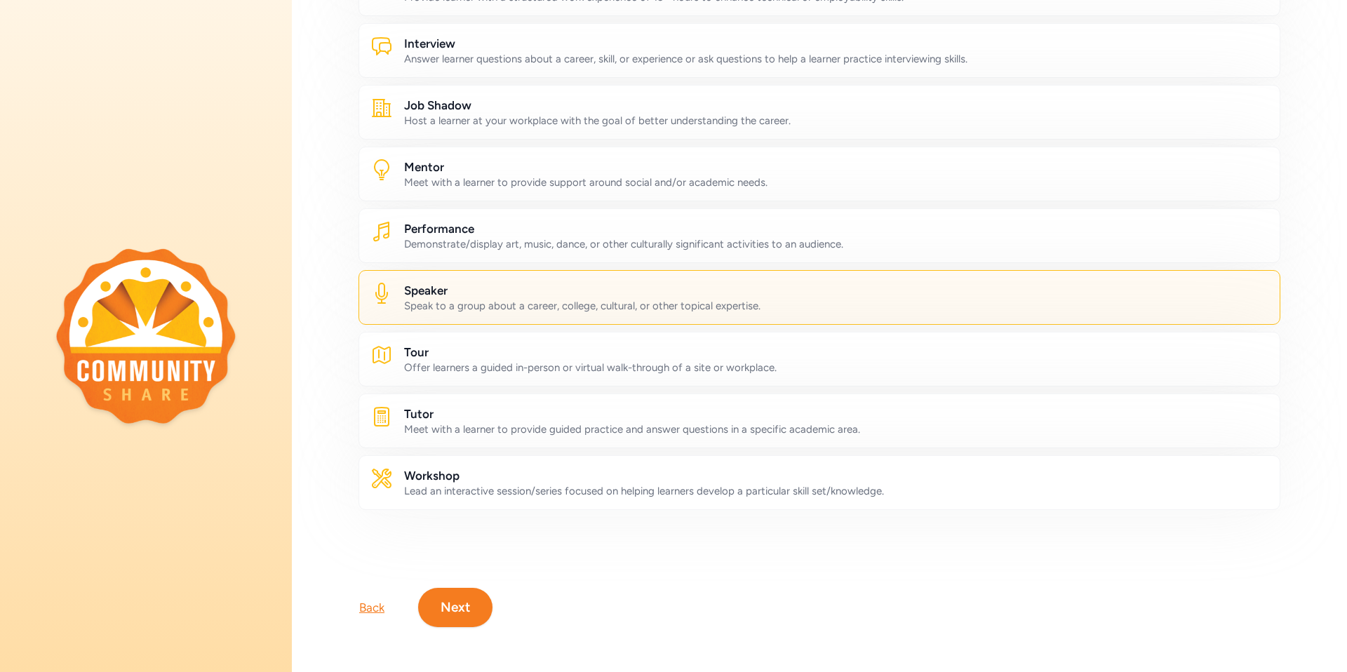
click at [456, 595] on button "Next" at bounding box center [455, 607] width 74 height 39
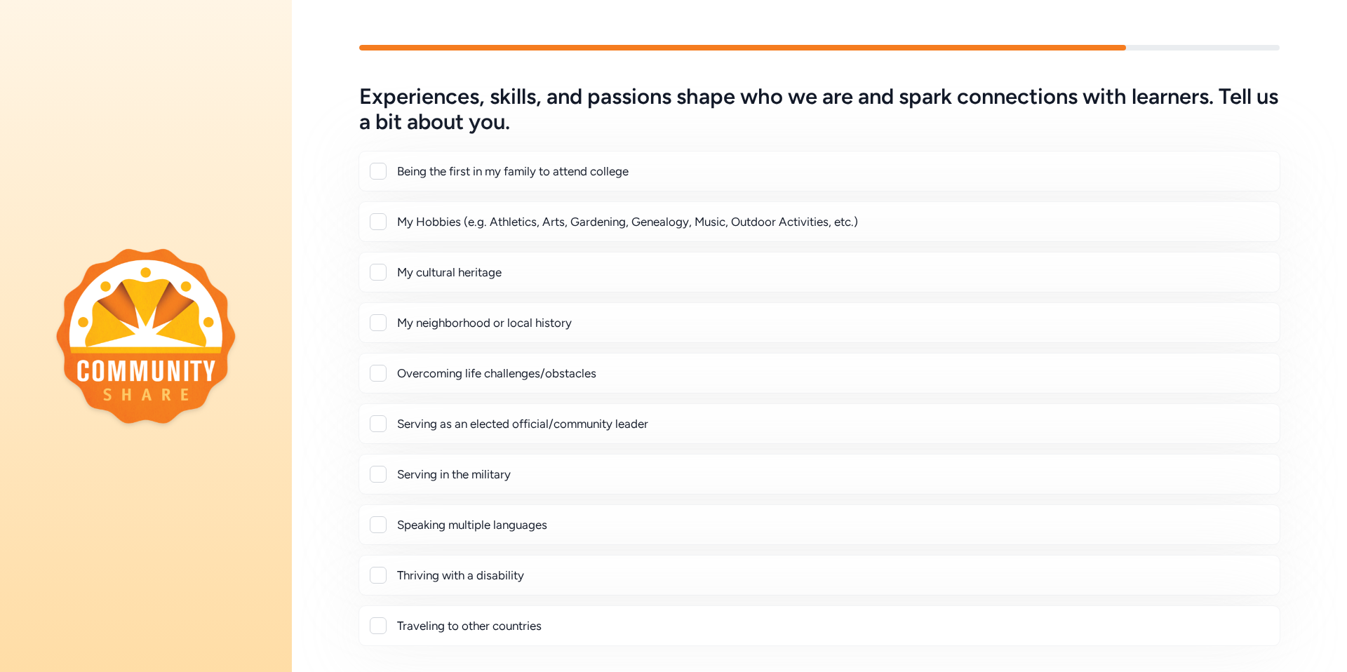
click at [382, 324] on div at bounding box center [378, 322] width 17 height 17
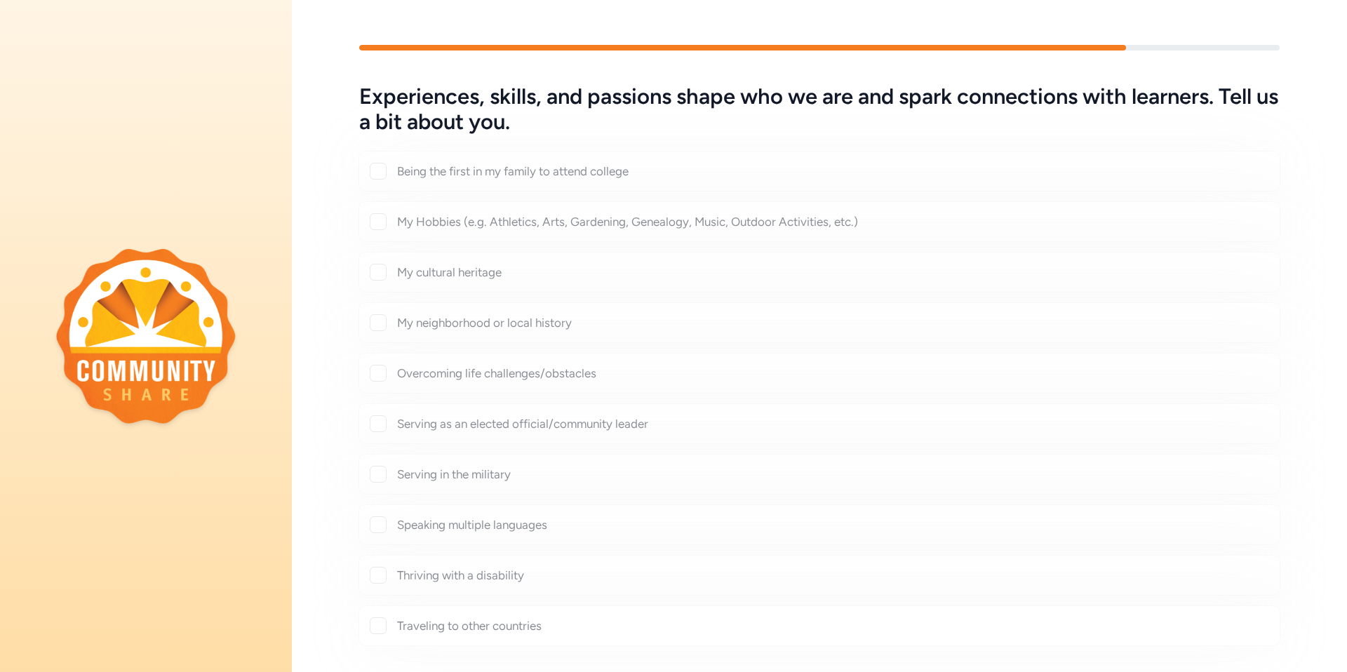
checkbox input "true"
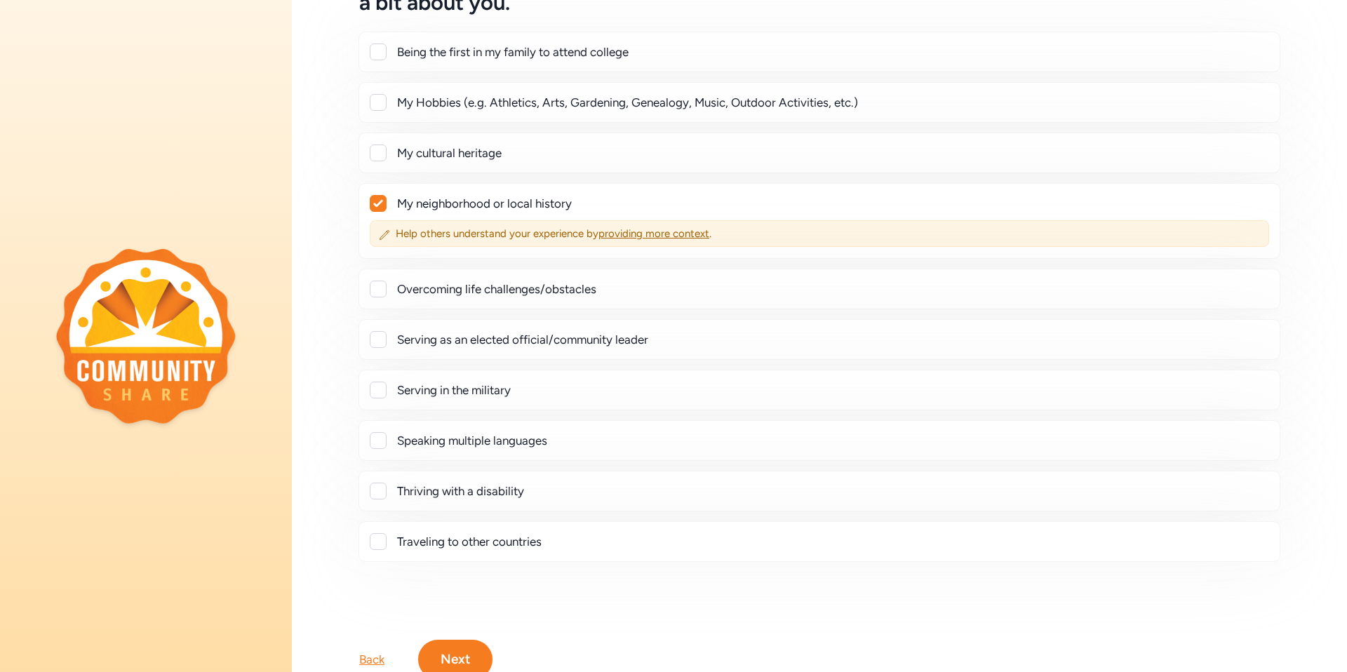
scroll to position [121, 0]
click at [381, 391] on div at bounding box center [378, 388] width 17 height 17
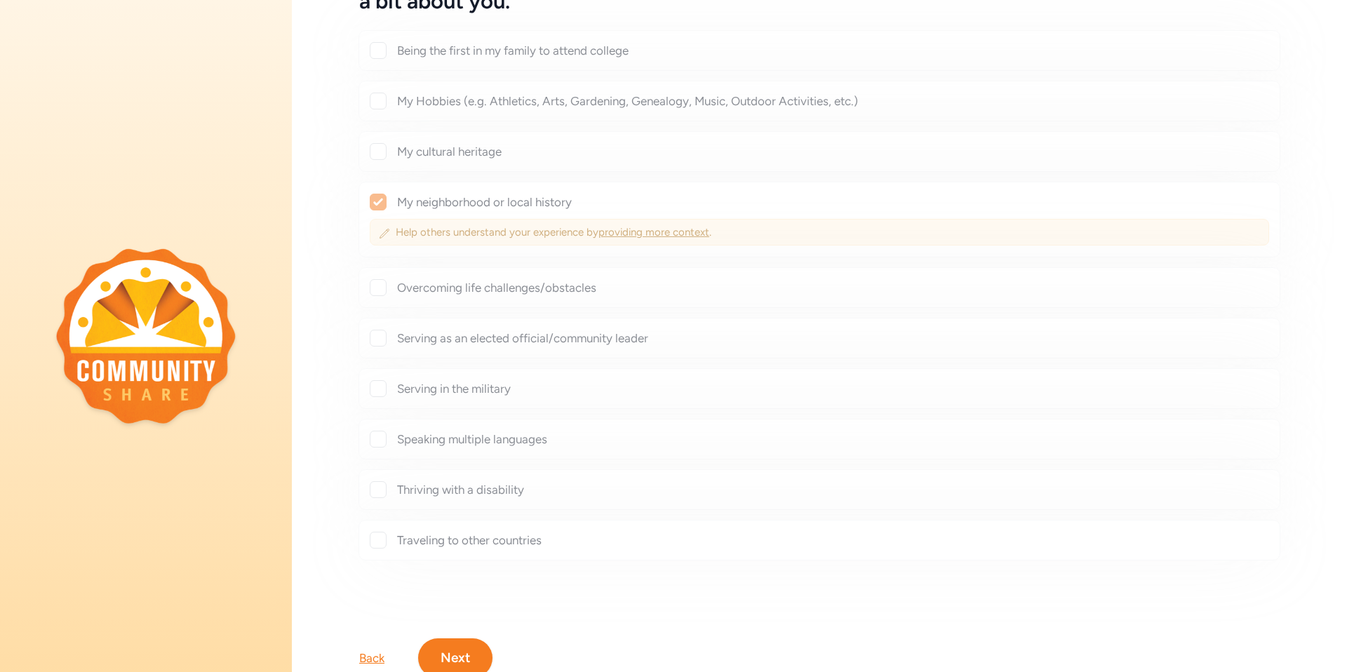
checkbox input "true"
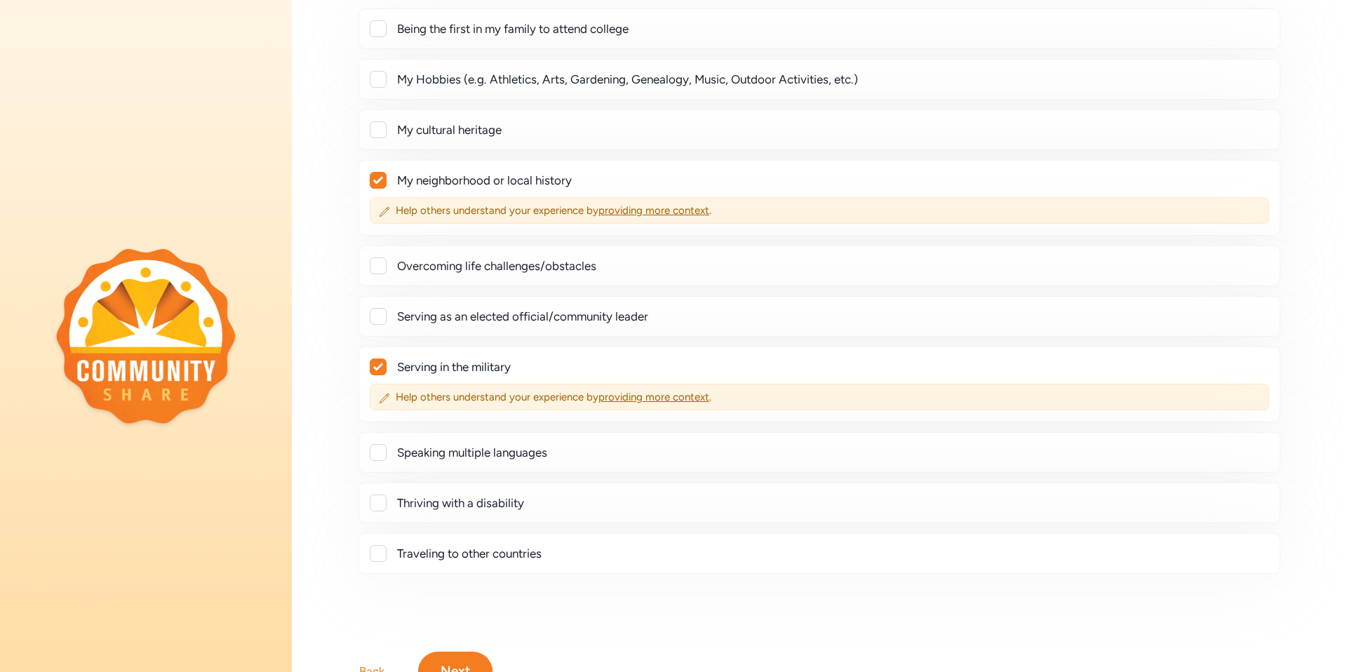
scroll to position [0, 0]
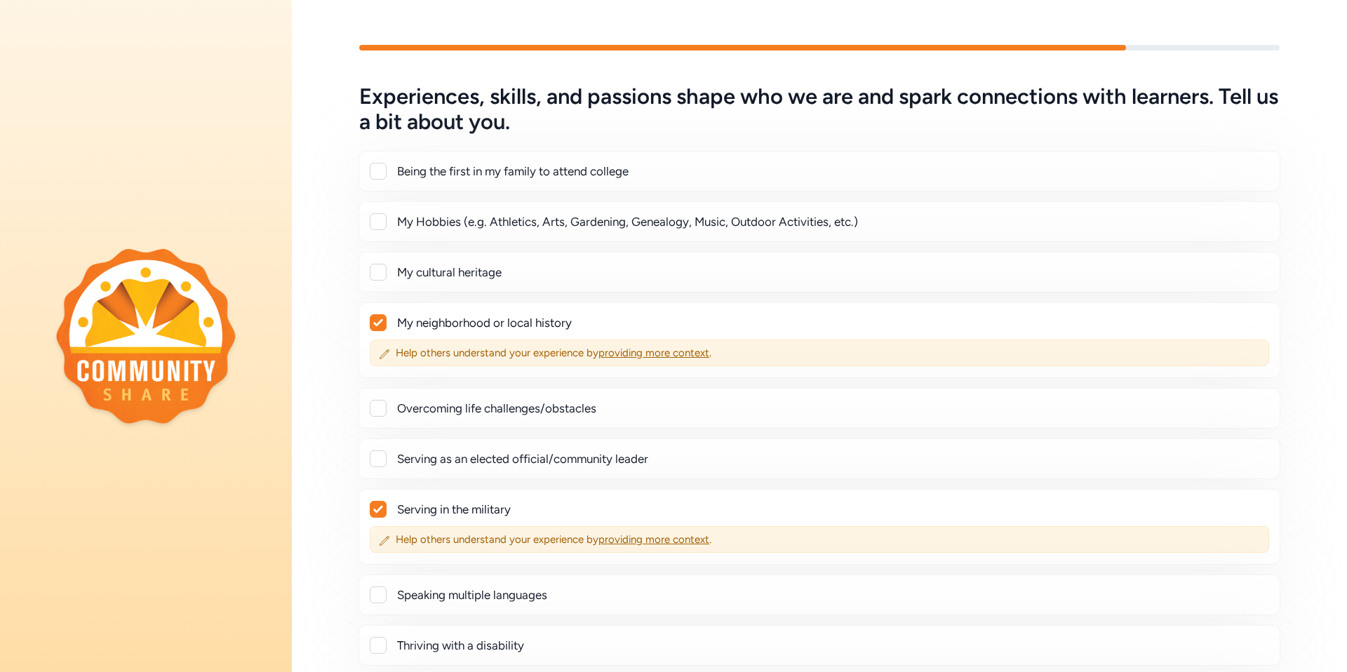
click at [380, 267] on div at bounding box center [378, 272] width 17 height 17
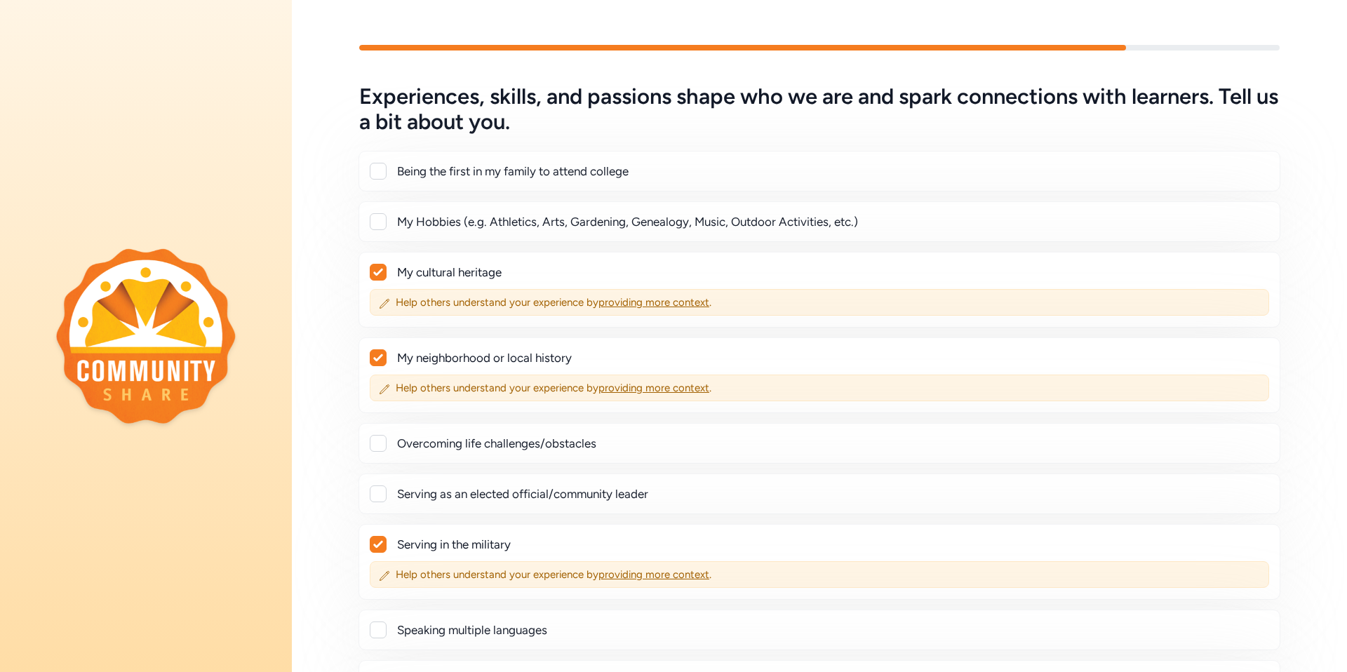
click at [379, 271] on icon at bounding box center [377, 272] width 9 height 7
checkbox input "false"
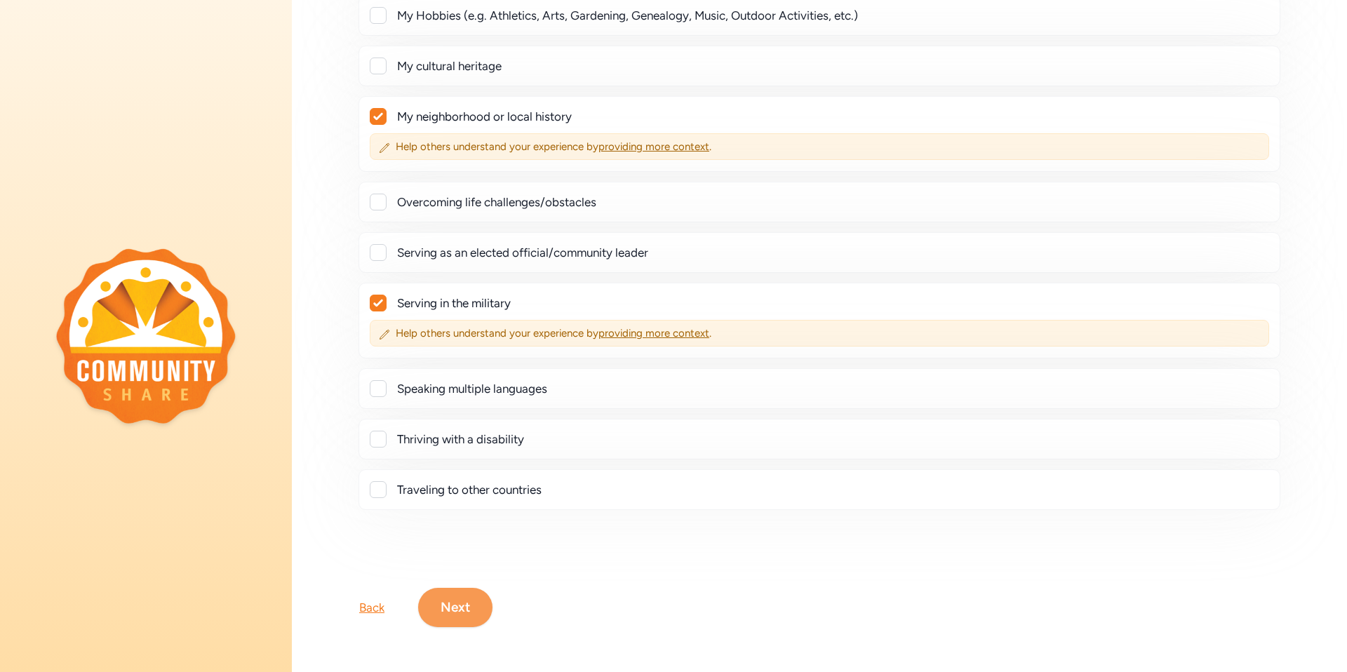
scroll to position [207, 0]
click at [450, 608] on button "Next" at bounding box center [455, 607] width 74 height 39
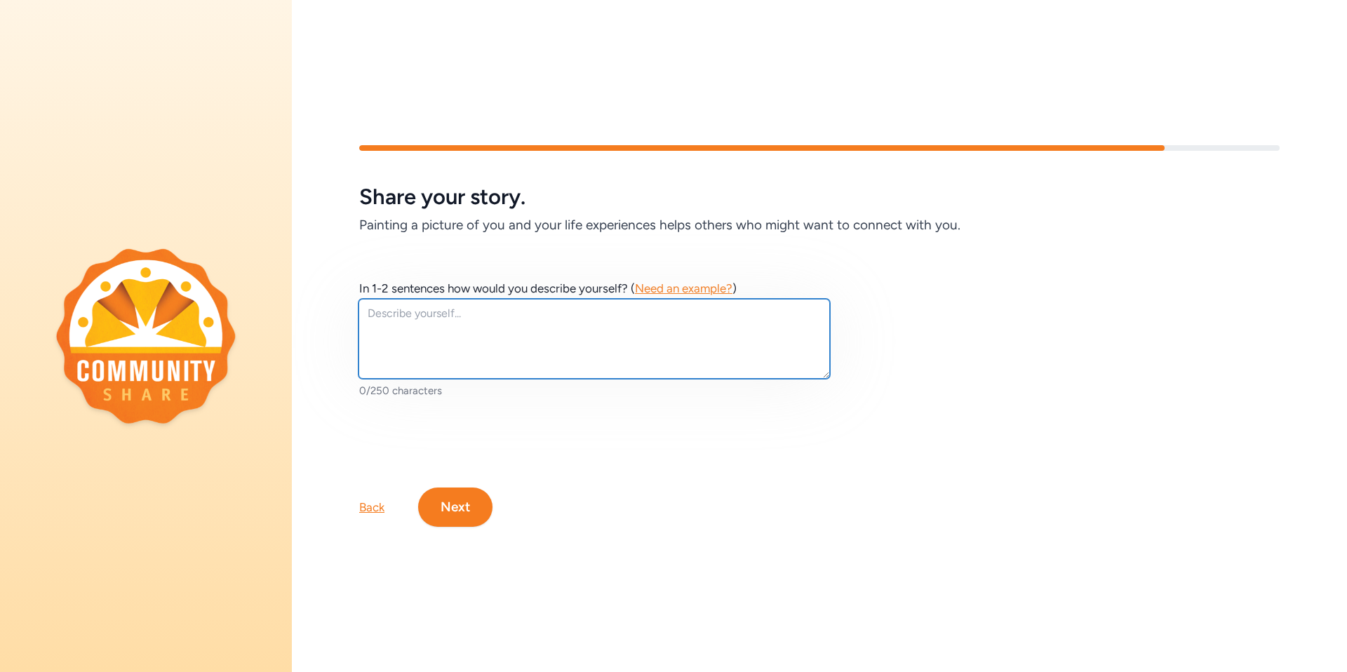
click at [375, 313] on textarea at bounding box center [593, 339] width 471 height 80
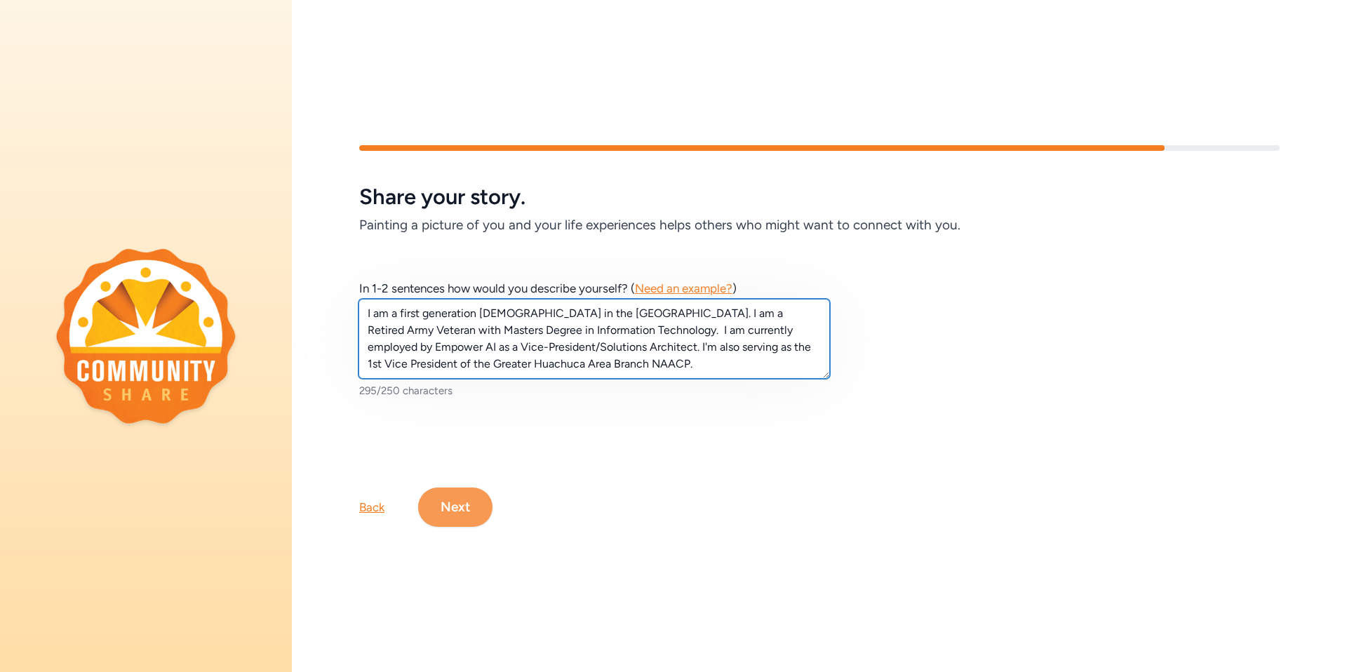
type textarea "I am a first generation [DEMOGRAPHIC_DATA] in the [GEOGRAPHIC_DATA]. I am a Ret…"
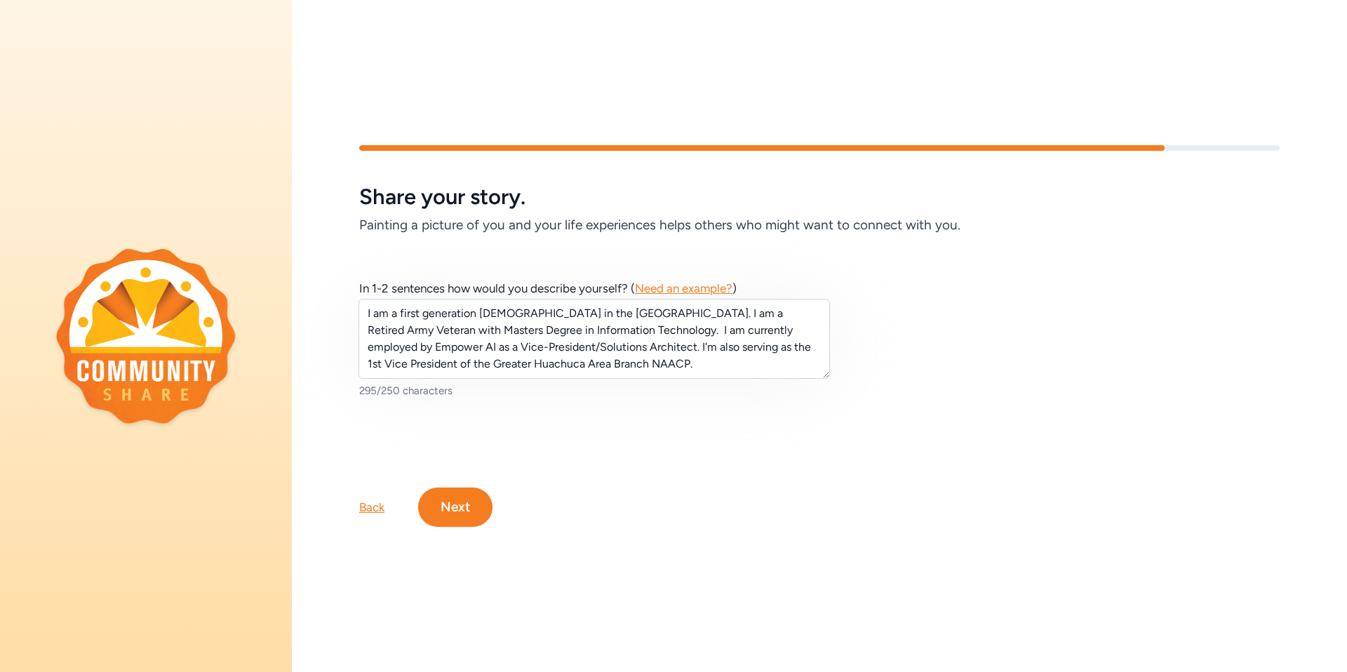
click at [456, 500] on button "Next" at bounding box center [455, 506] width 74 height 39
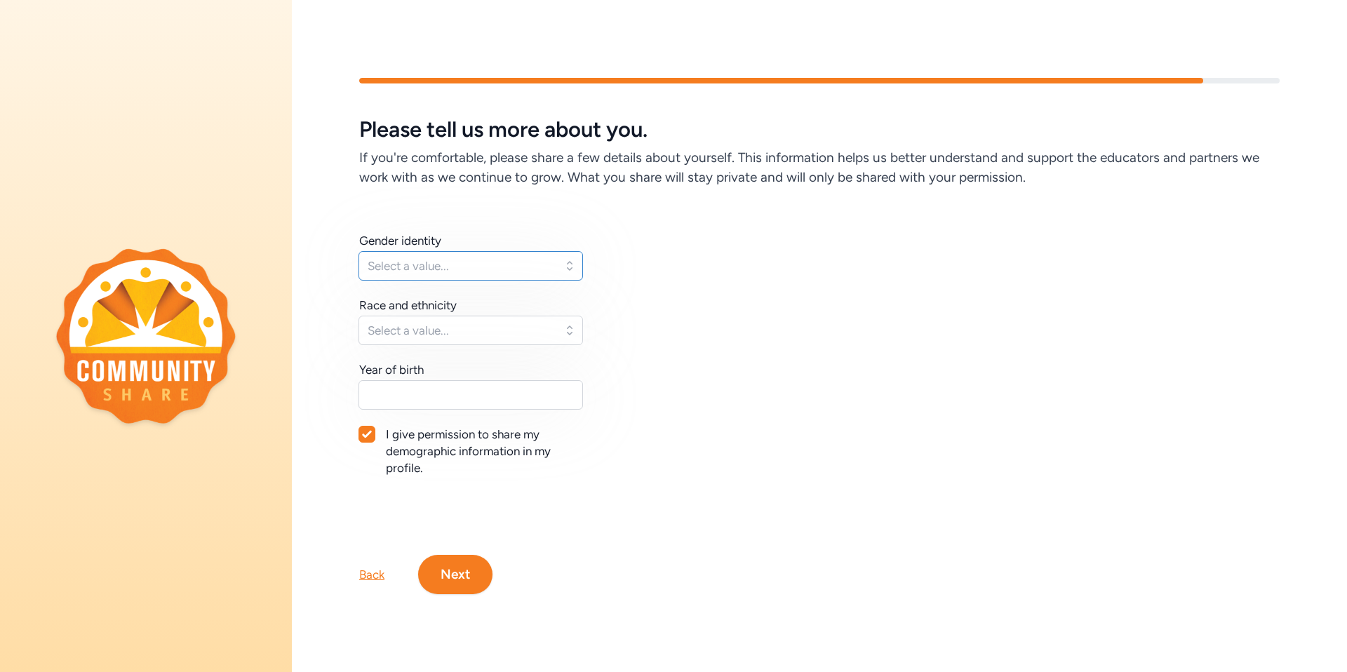
click at [414, 260] on span "Select a value..." at bounding box center [461, 265] width 187 height 17
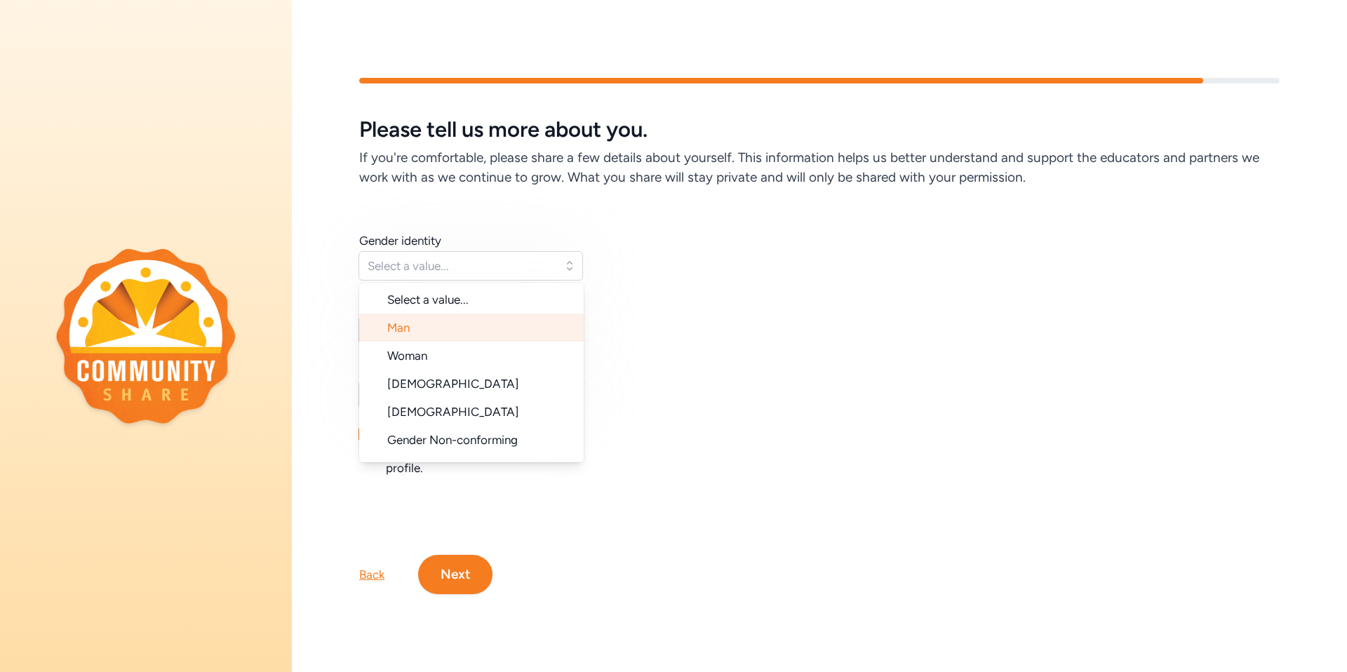
click at [408, 327] on span "Man" at bounding box center [398, 328] width 22 height 14
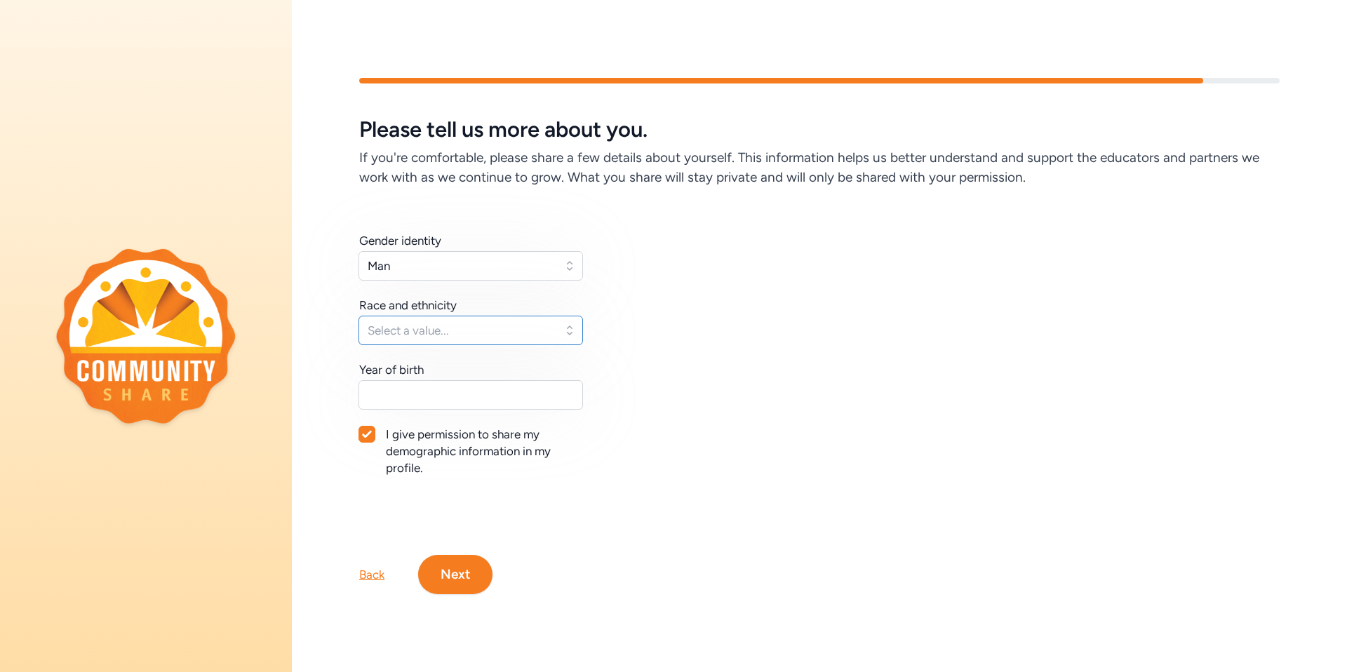
click at [427, 329] on span "Select a value..." at bounding box center [461, 330] width 187 height 17
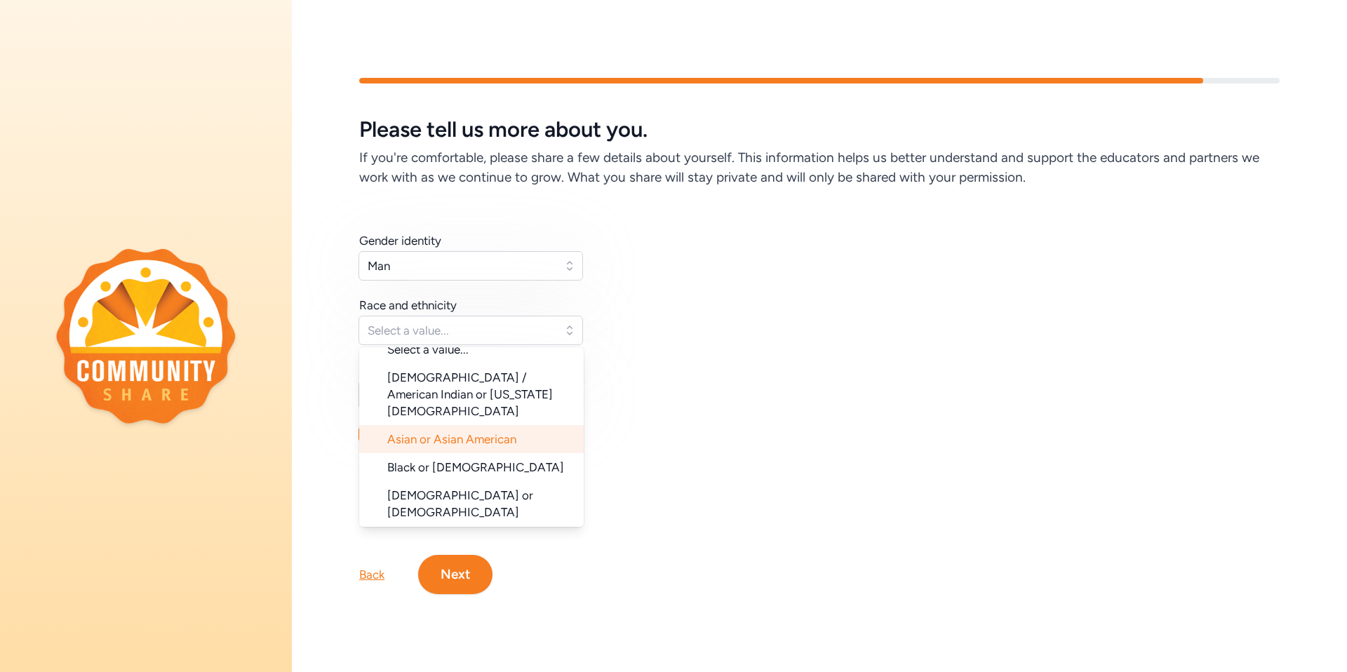
scroll to position [15, 0]
click at [425, 459] on span "Black or [DEMOGRAPHIC_DATA]" at bounding box center [475, 466] width 177 height 14
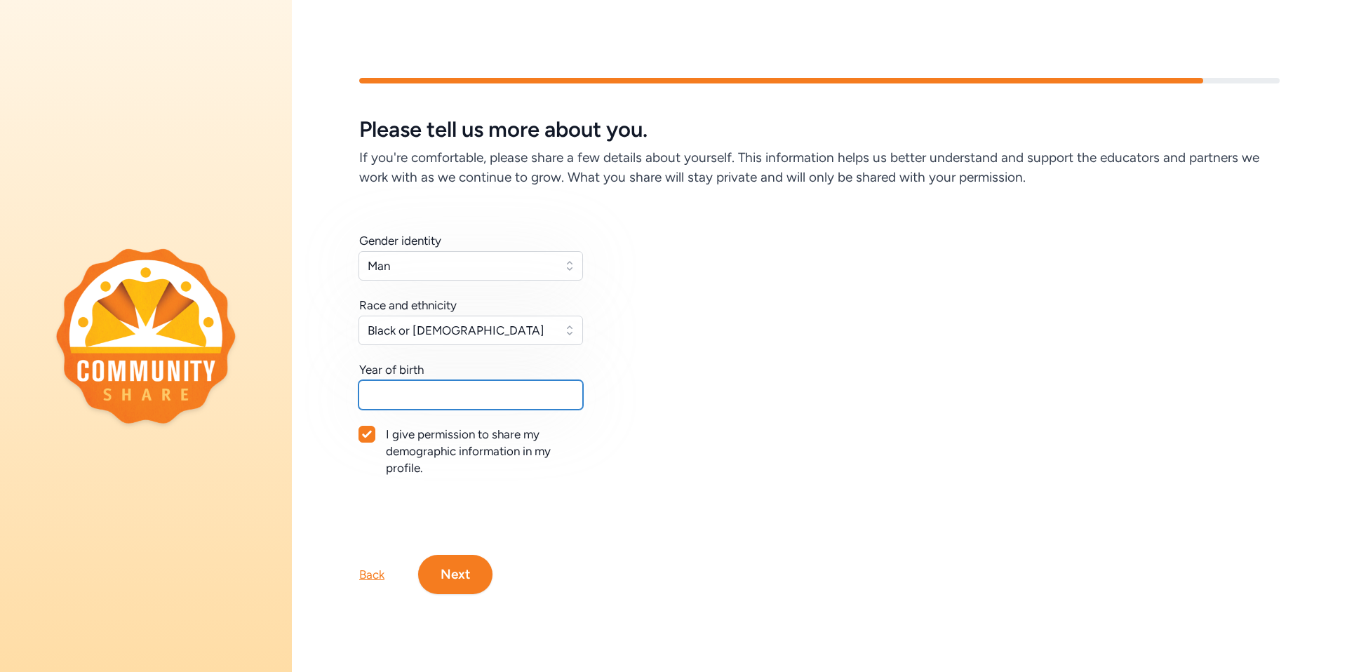
click at [415, 386] on input "text" at bounding box center [470, 394] width 224 height 29
type input "1957"
click at [444, 562] on button "Next" at bounding box center [455, 574] width 74 height 39
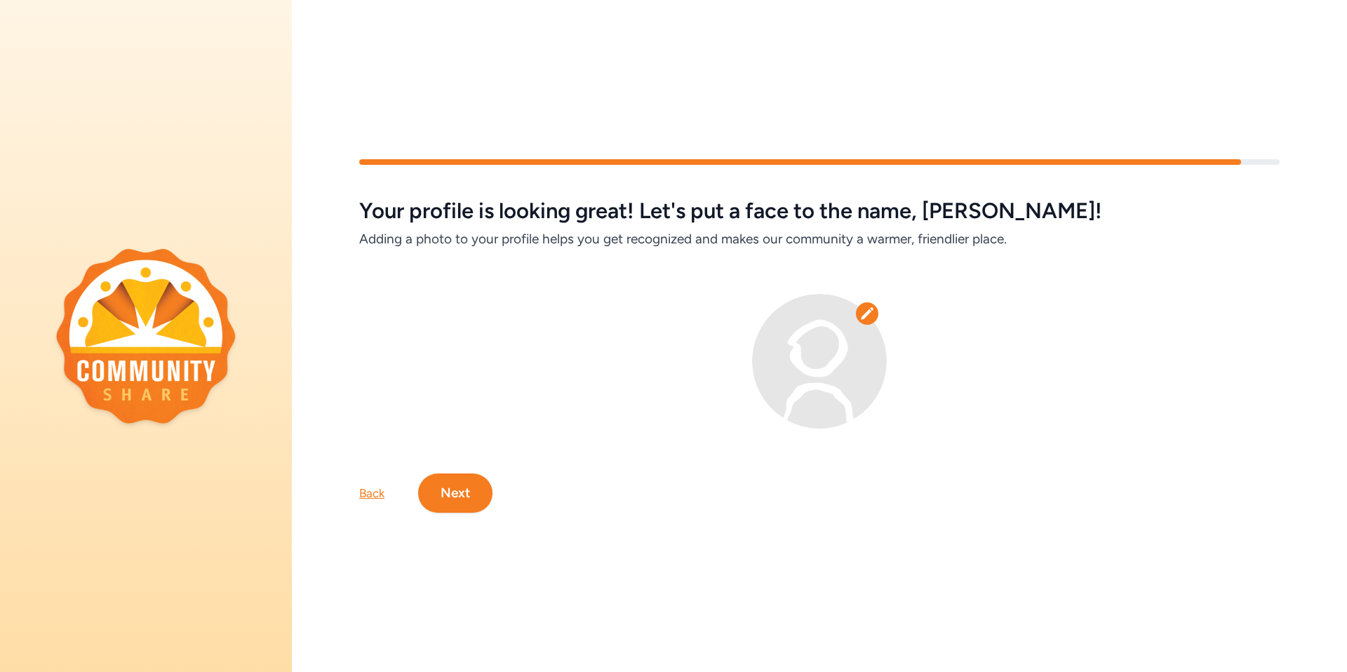
click at [453, 486] on button "Next" at bounding box center [455, 492] width 74 height 39
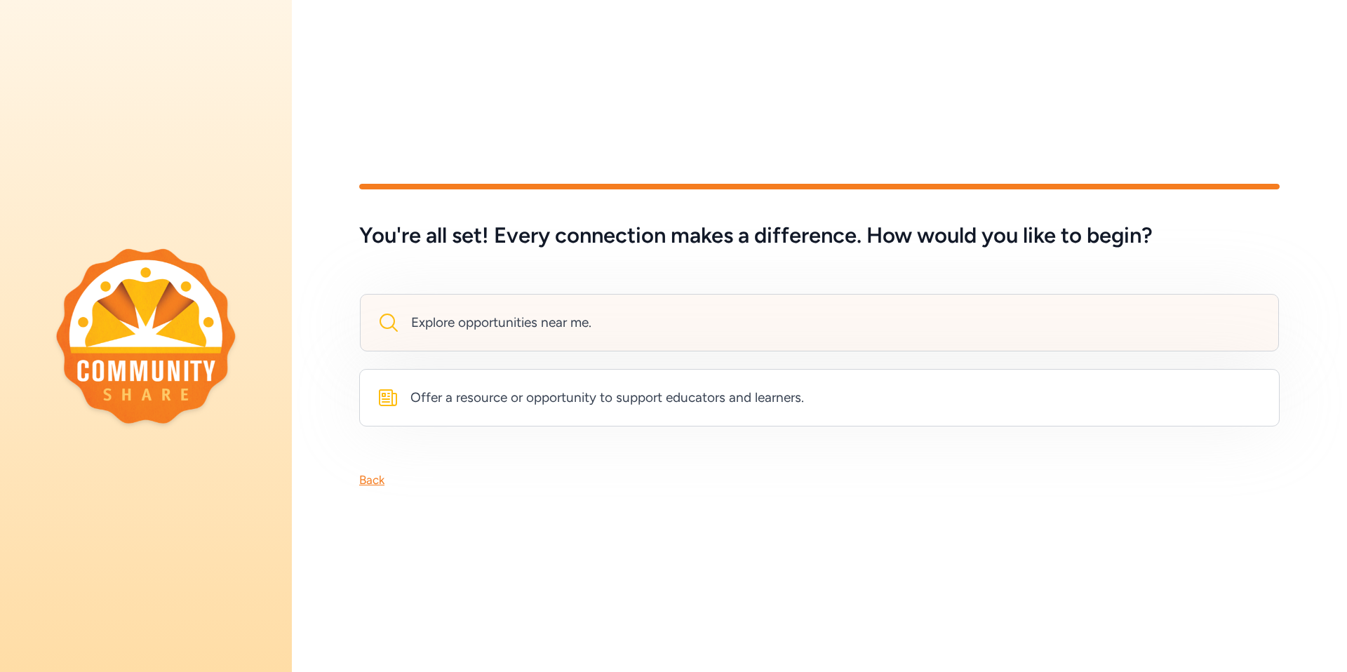
click at [455, 318] on div "Explore opportunities near me." at bounding box center [501, 323] width 180 height 20
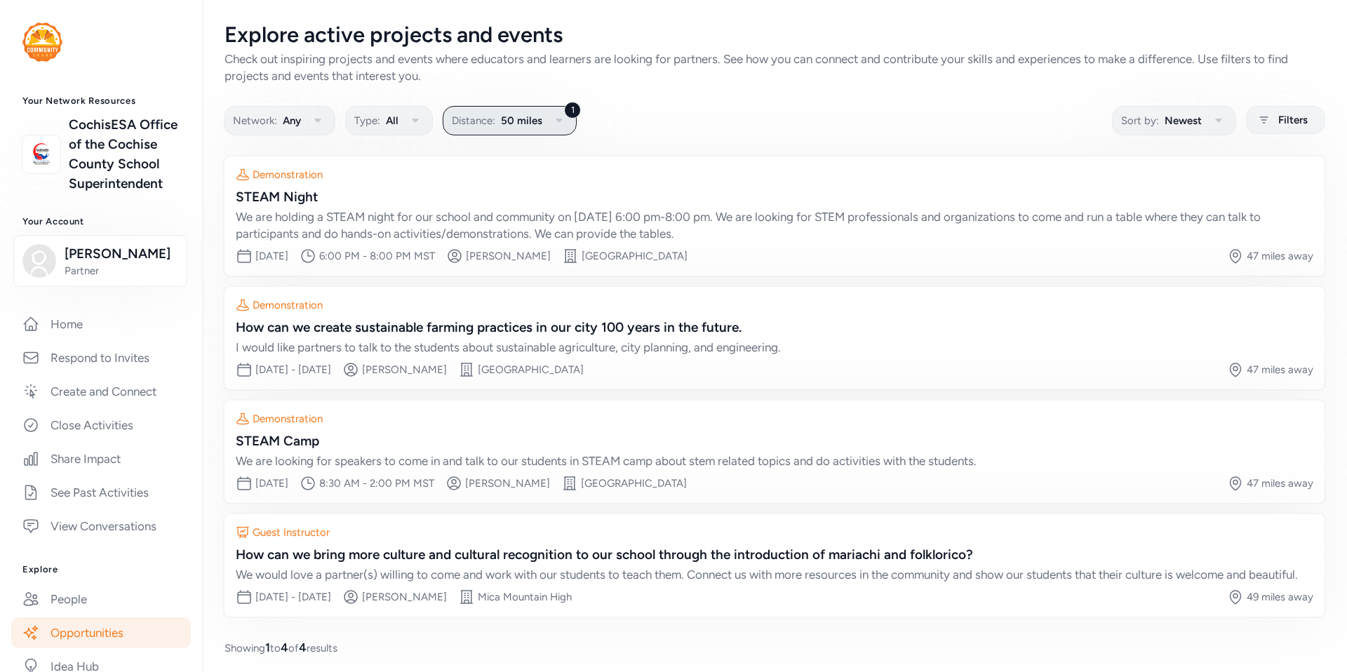
click at [556, 120] on icon "button" at bounding box center [559, 121] width 6 height 4
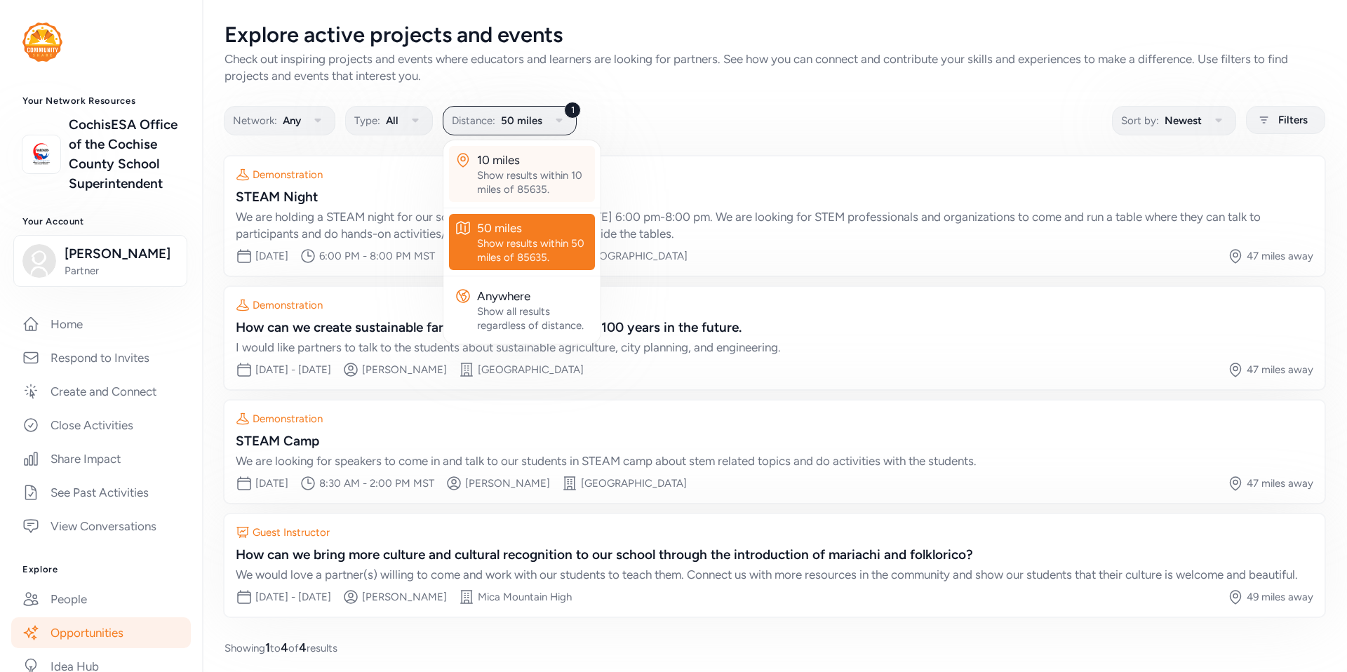
click at [491, 180] on div "Show results within 10 miles of 85635." at bounding box center [533, 182] width 112 height 28
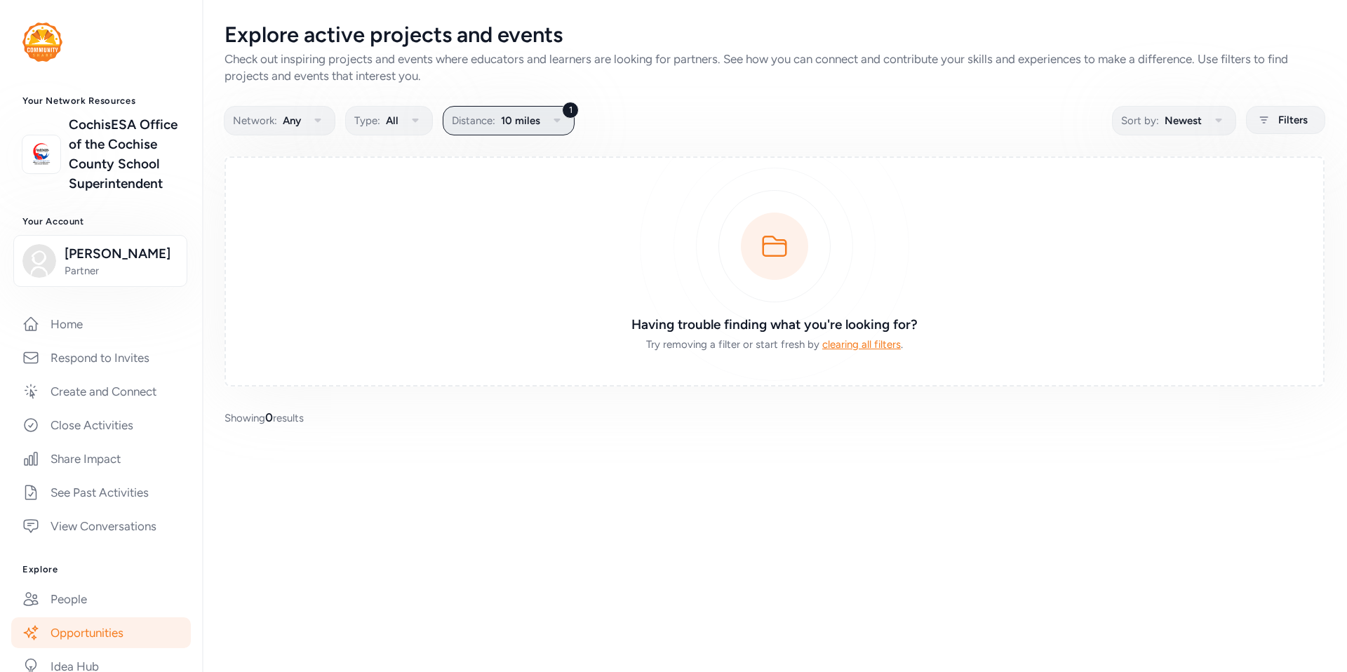
click at [542, 122] on button "1 Distance: 10 miles" at bounding box center [509, 120] width 132 height 29
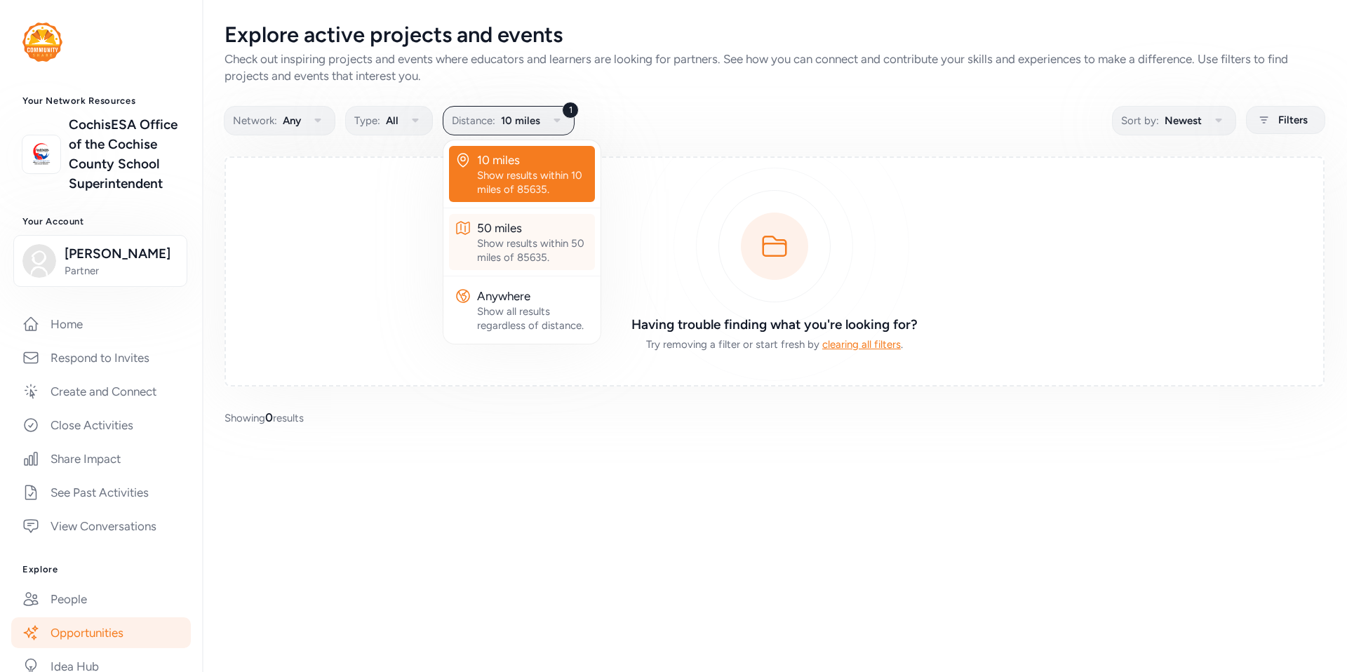
click at [516, 236] on div "Show results within 50 miles of 85635." at bounding box center [533, 250] width 112 height 28
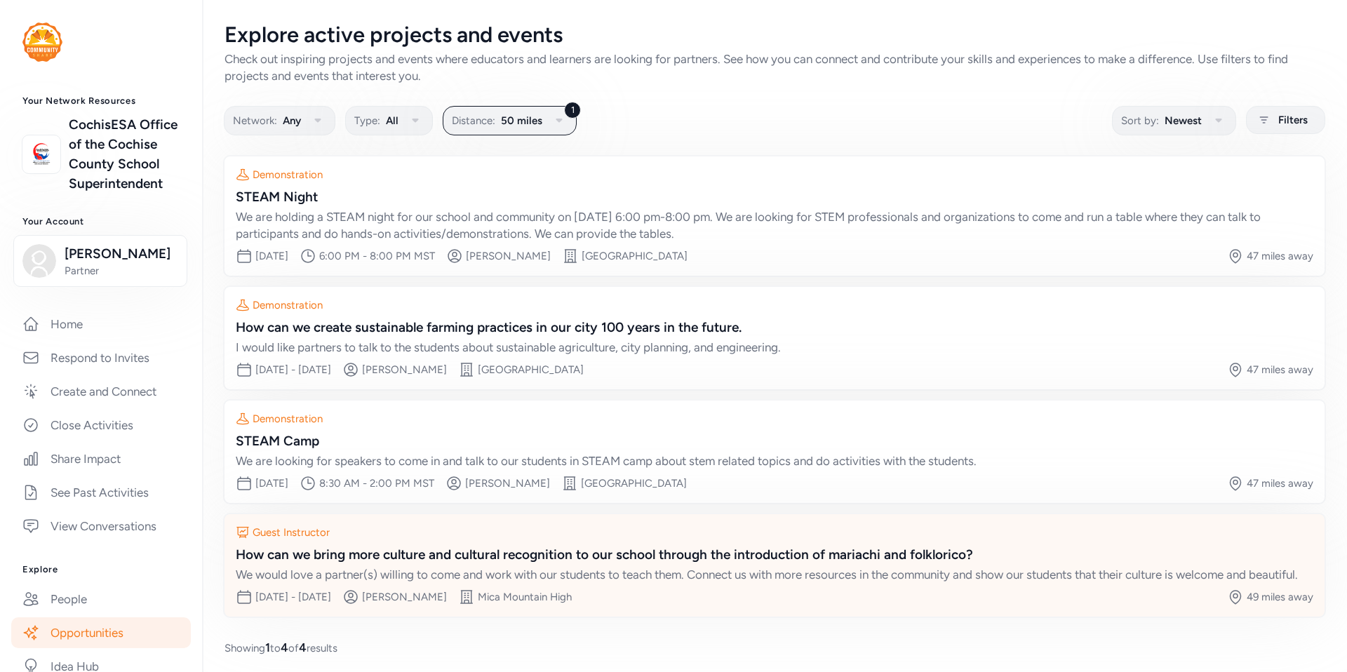
scroll to position [23, 0]
